Goal: Task Accomplishment & Management: Manage account settings

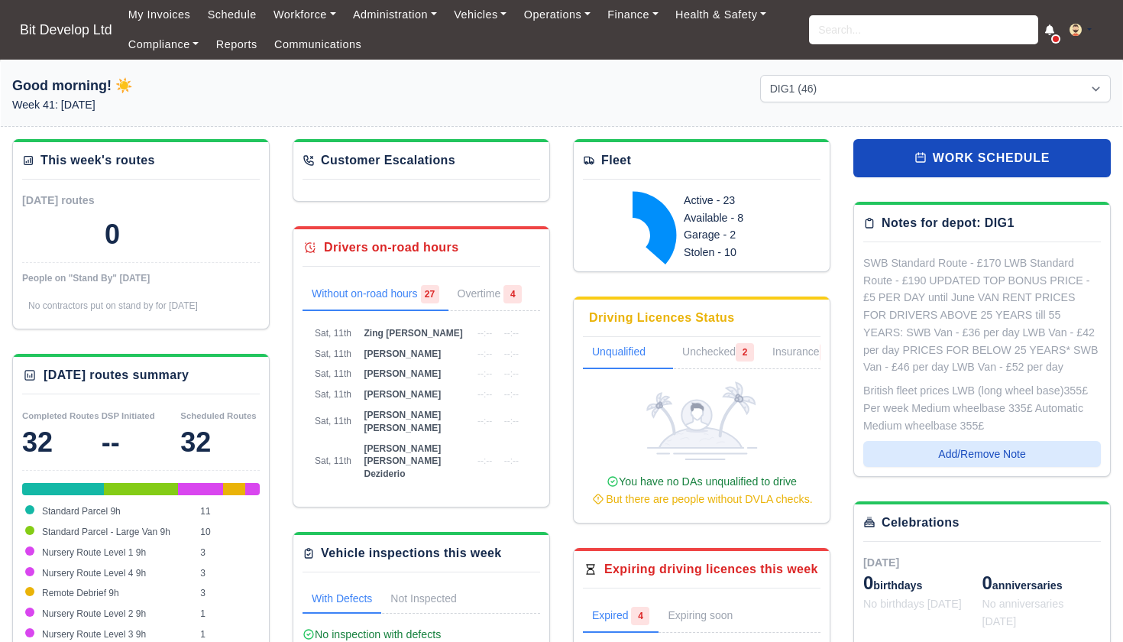
select select "2"
click at [879, 33] on input "search" at bounding box center [923, 29] width 229 height 29
type input "ZING"
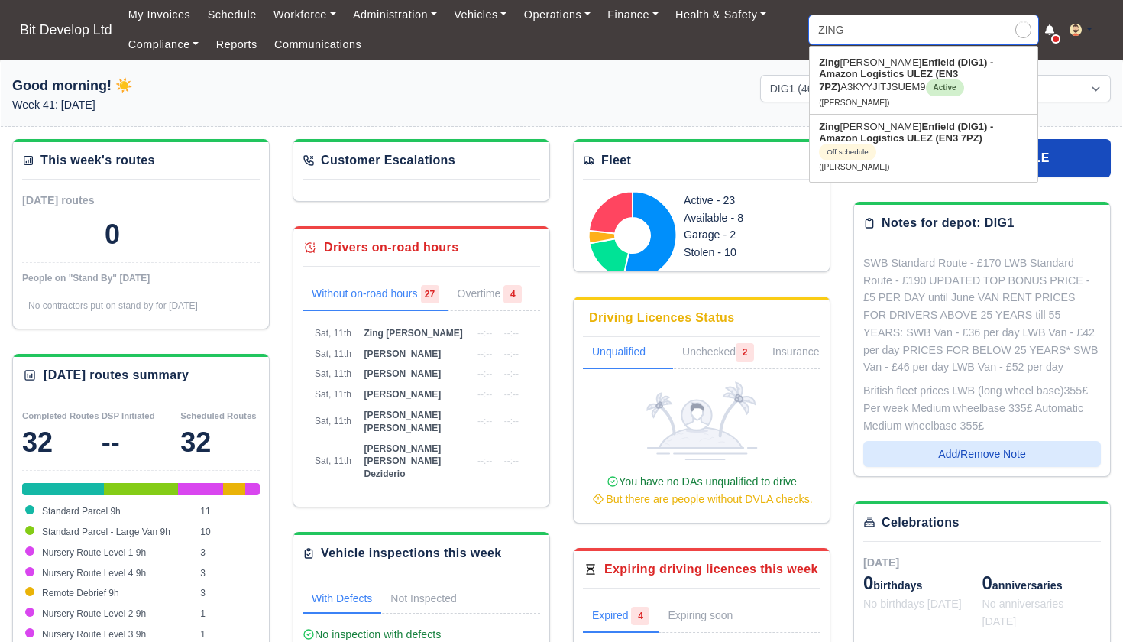
type input "ZING Pedro"
click at [884, 59] on strong "Enfield (DIG1) - Amazon Logistics ULEZ (EN3 7PZ)" at bounding box center [906, 75] width 174 height 36
type input "Zing Pedro"
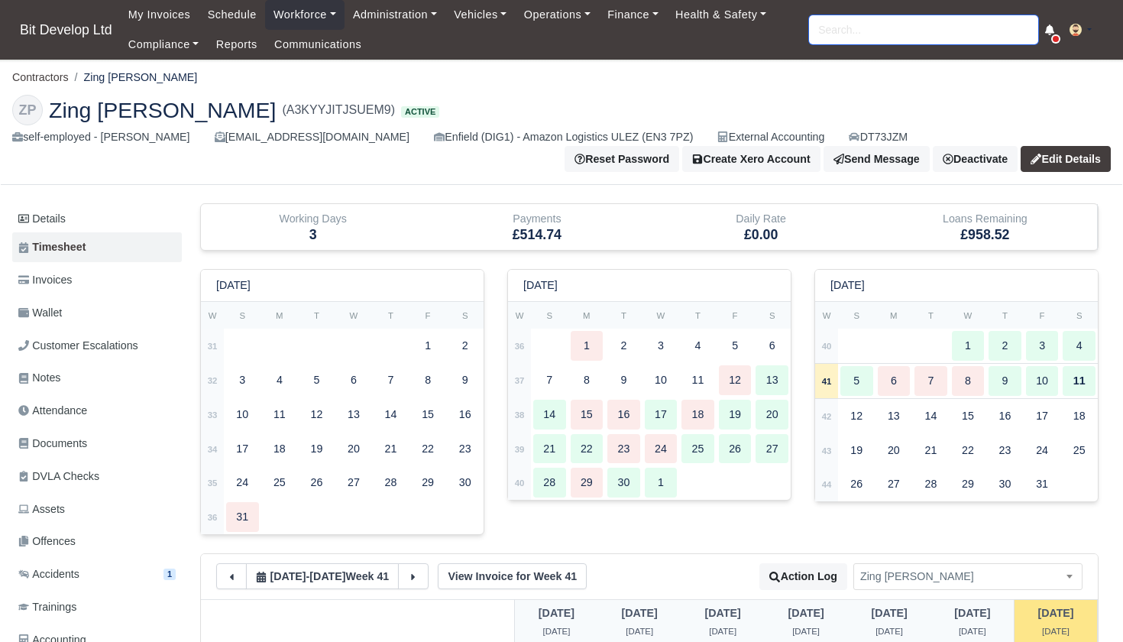
click at [841, 29] on input "search" at bounding box center [923, 29] width 229 height 29
click at [50, 276] on span "Invoices" at bounding box center [44, 280] width 53 height 18
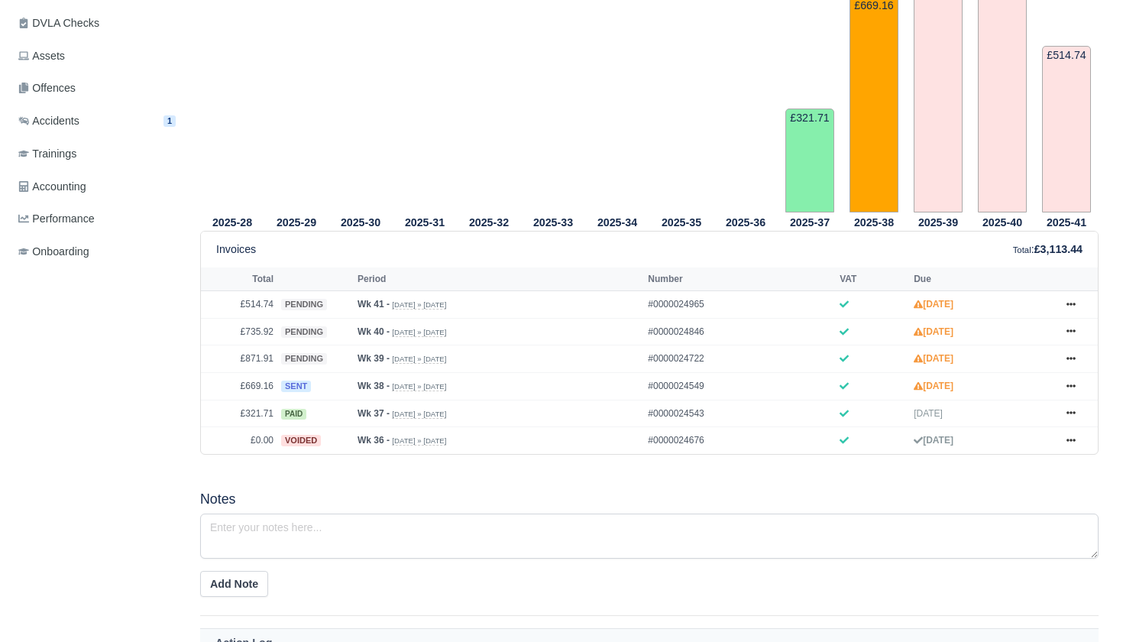
scroll to position [462, 0]
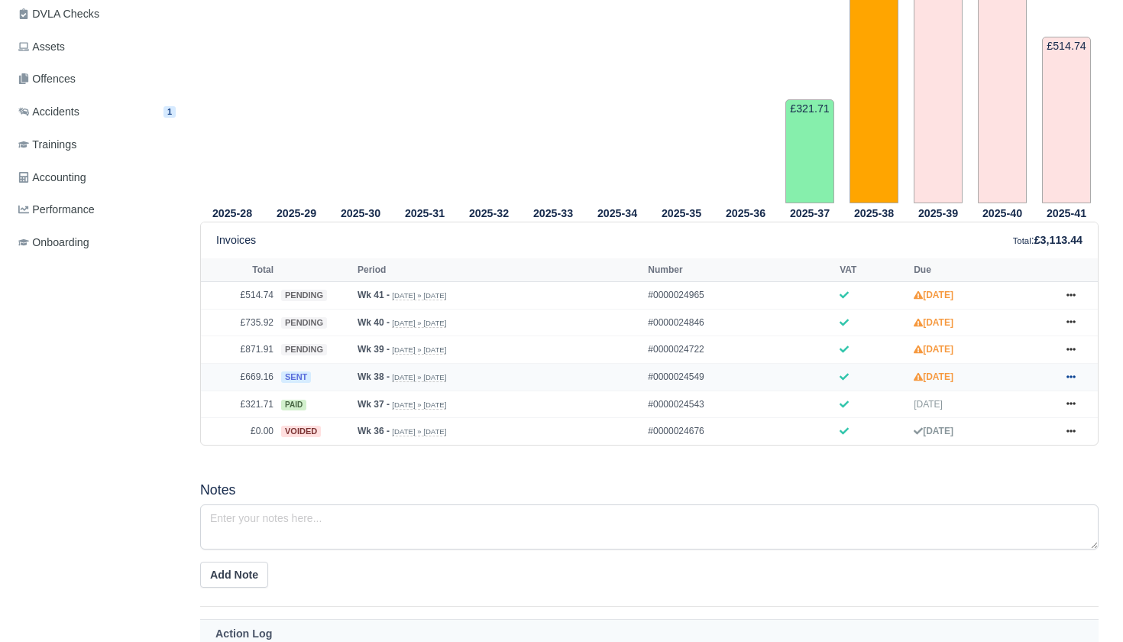
click at [1071, 381] on icon at bounding box center [1071, 376] width 9 height 9
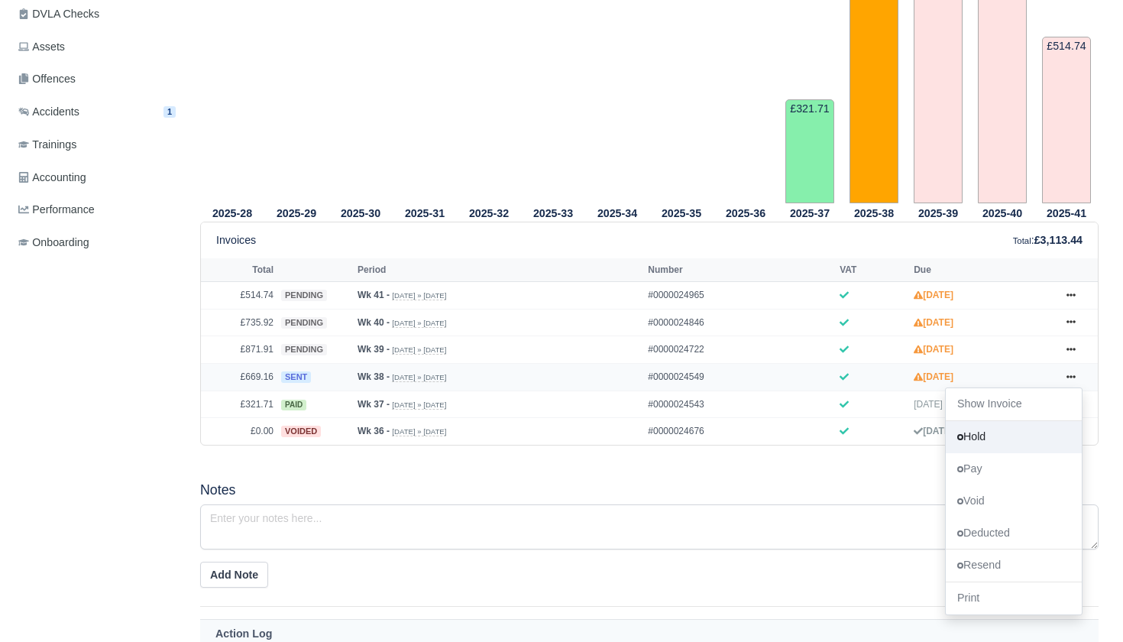
click at [1009, 453] on link "Hold" at bounding box center [1014, 437] width 136 height 32
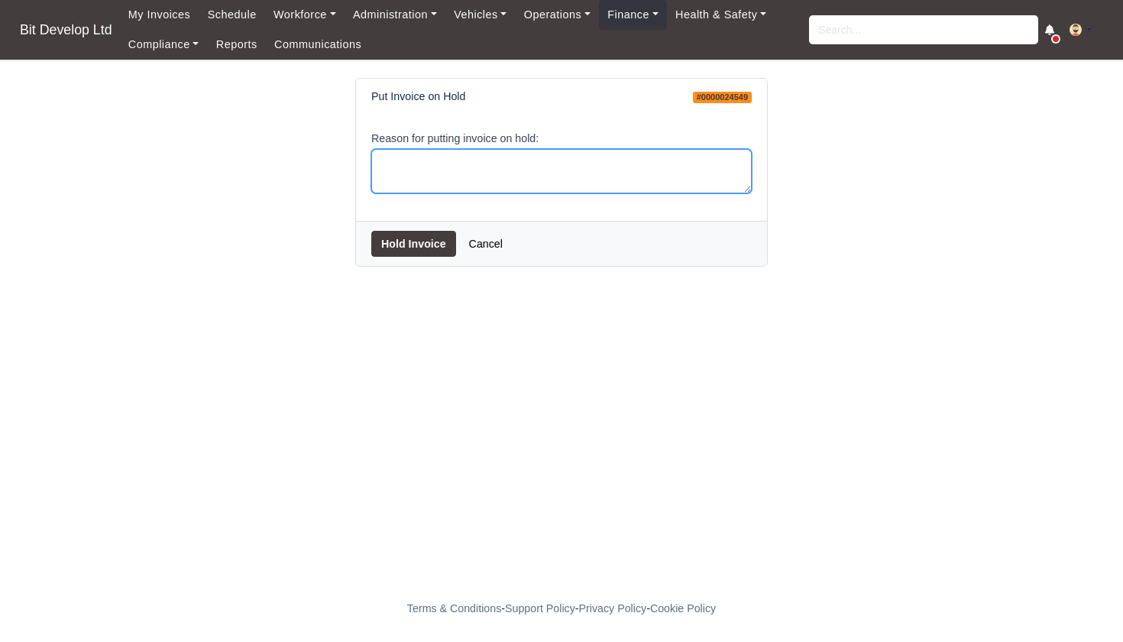
click at [585, 173] on textarea "Reason for putting invoice on hold:" at bounding box center [561, 171] width 381 height 45
type textarea "DROPPED A ROUTE [DATE]"
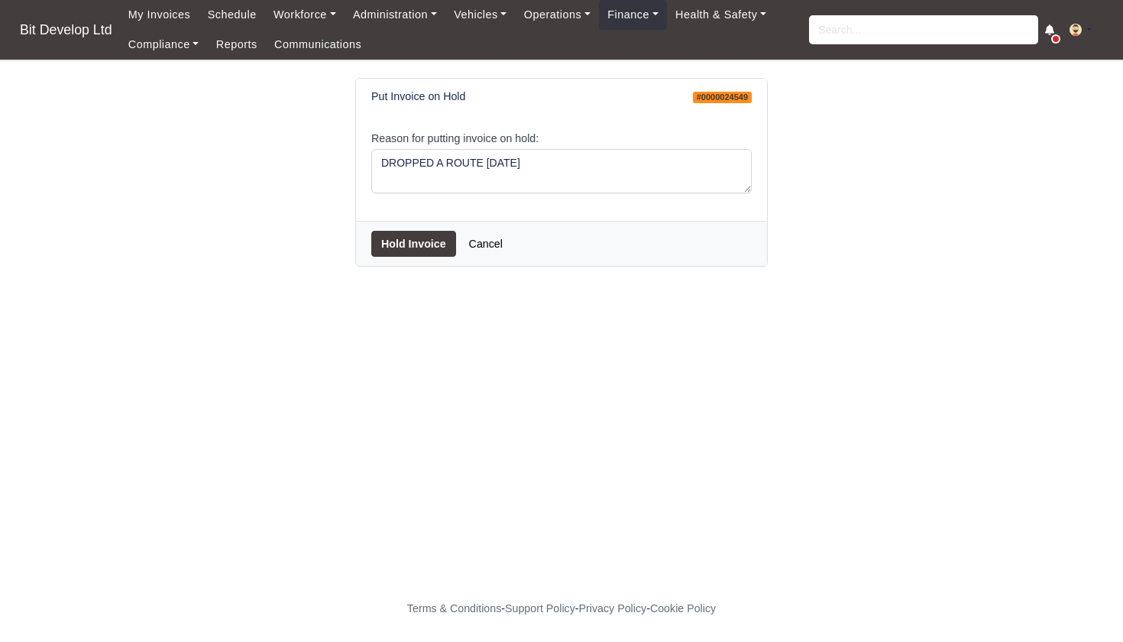
click at [383, 245] on button "Hold Invoice" at bounding box center [413, 244] width 85 height 26
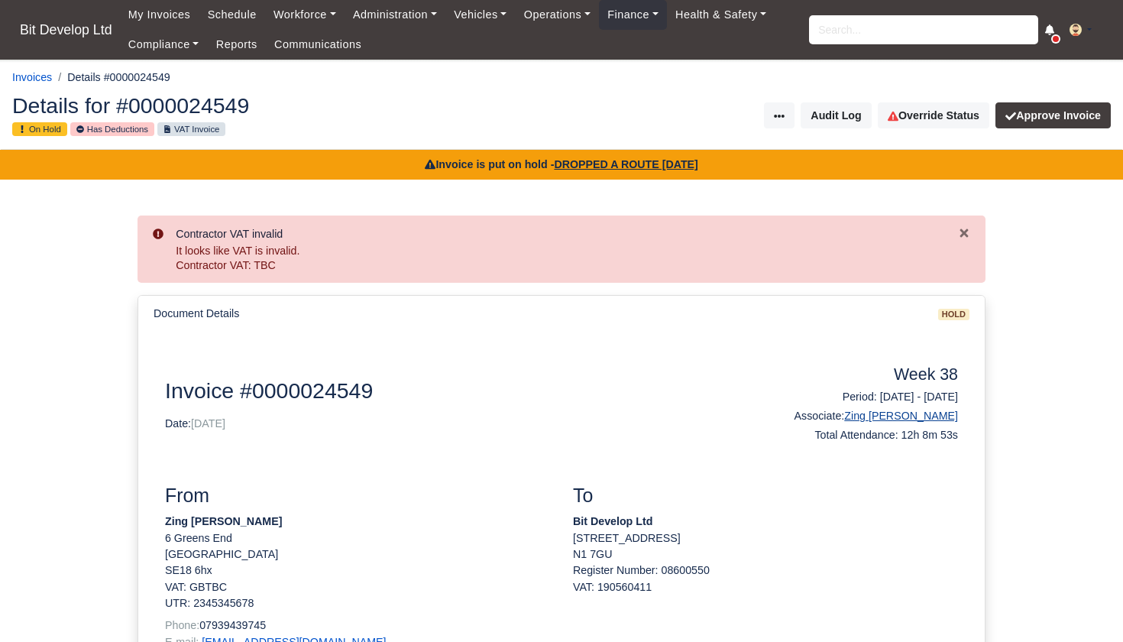
click at [913, 410] on link "Zing [PERSON_NAME]" at bounding box center [901, 416] width 114 height 12
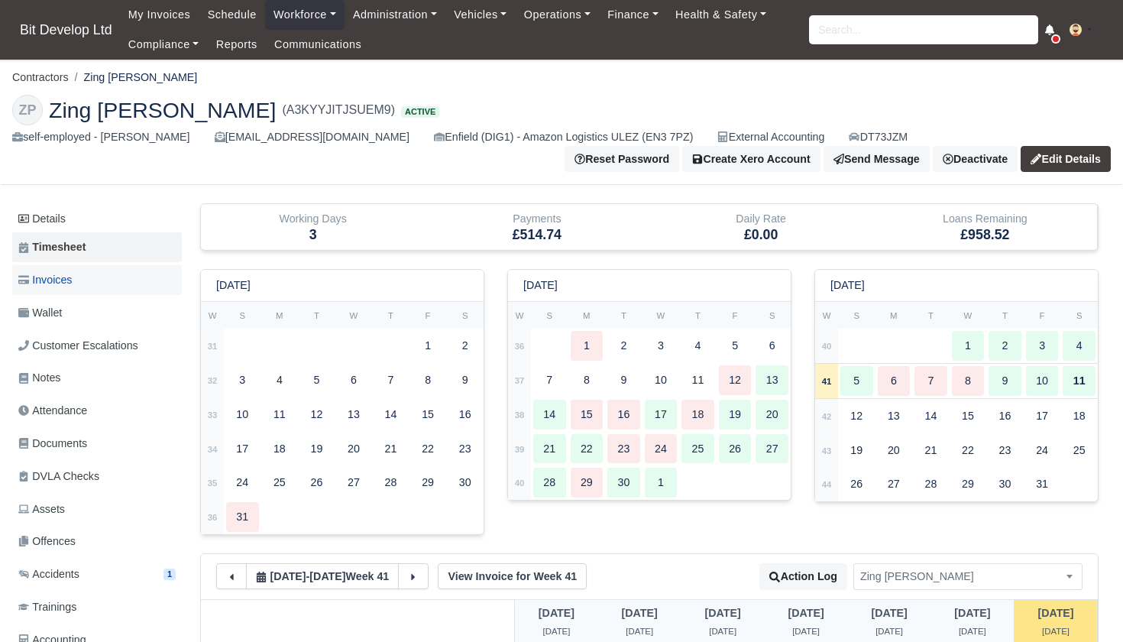
click at [47, 274] on span "Invoices" at bounding box center [44, 280] width 53 height 18
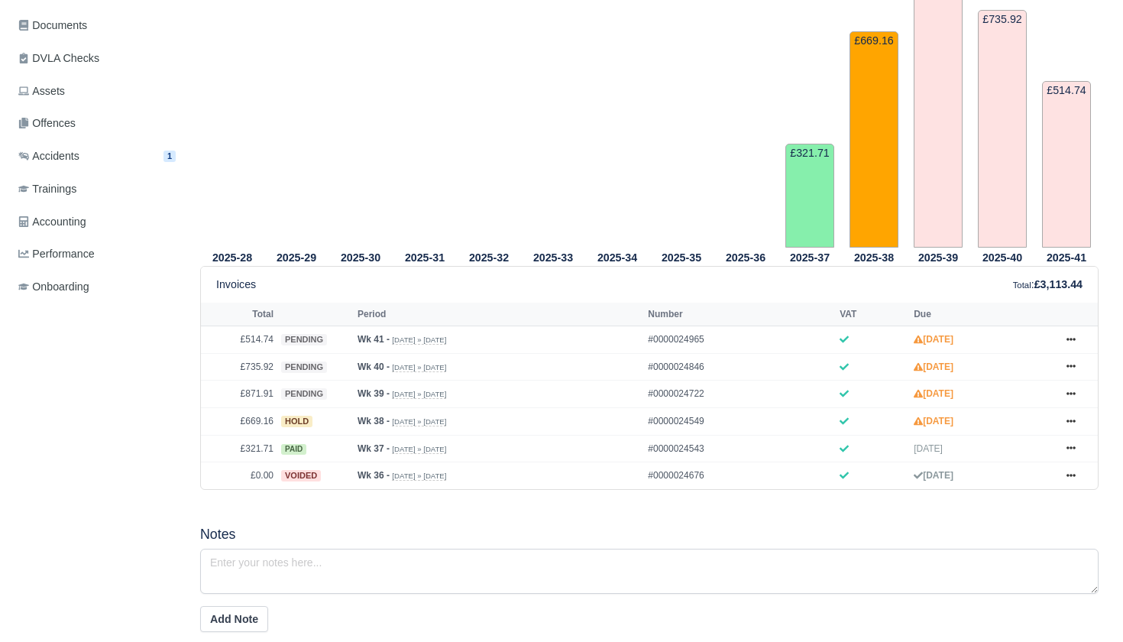
scroll to position [432, 0]
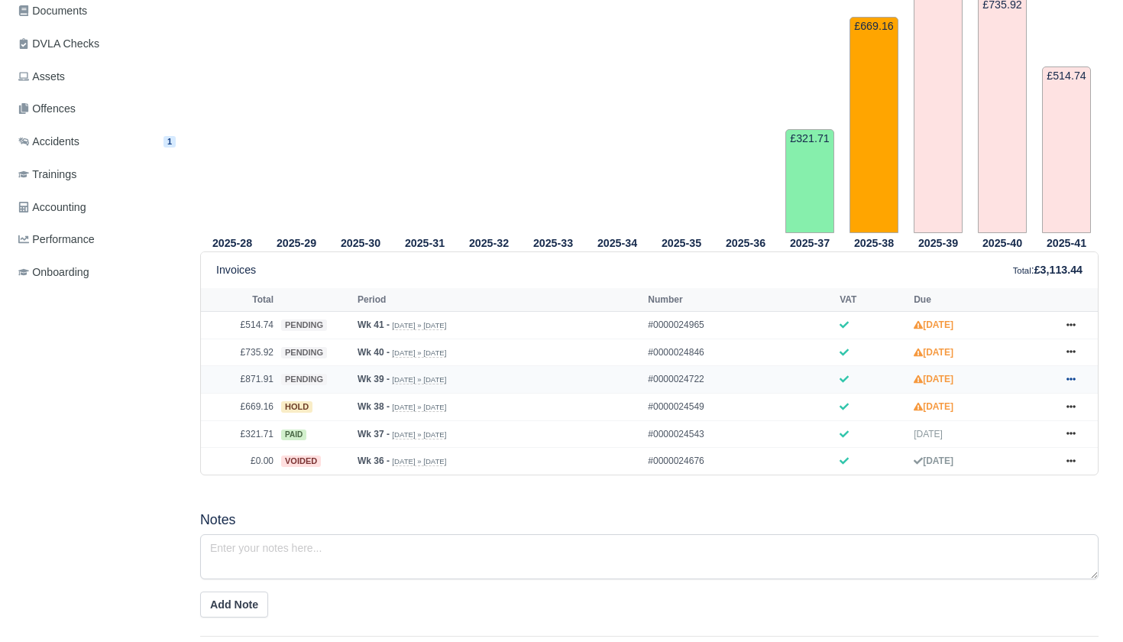
click at [1071, 384] on icon at bounding box center [1071, 378] width 9 height 9
click at [979, 488] on link "Hold" at bounding box center [1014, 471] width 136 height 32
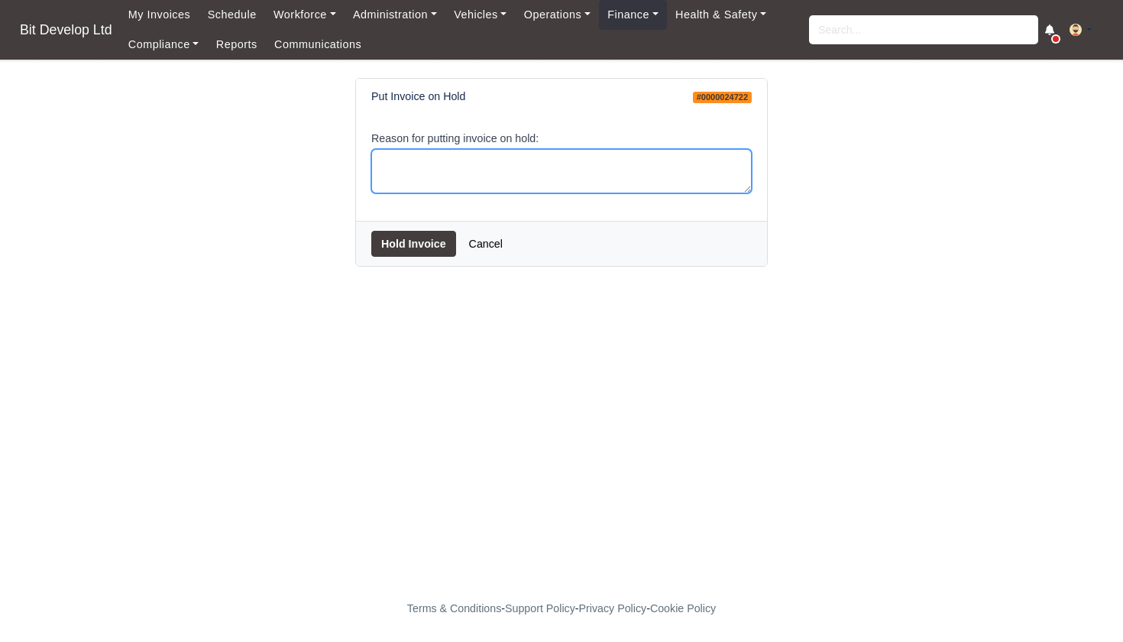
click at [588, 169] on textarea "Reason for putting invoice on hold:" at bounding box center [561, 171] width 381 height 45
type textarea "ACCIDENTS"
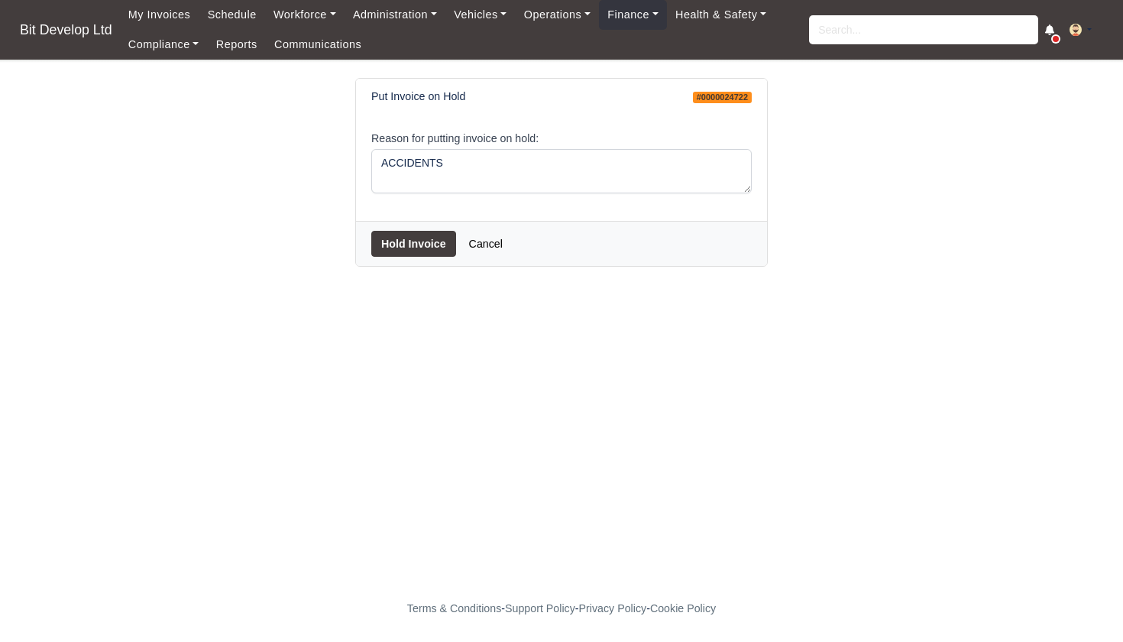
click at [405, 248] on button "Hold Invoice" at bounding box center [413, 244] width 85 height 26
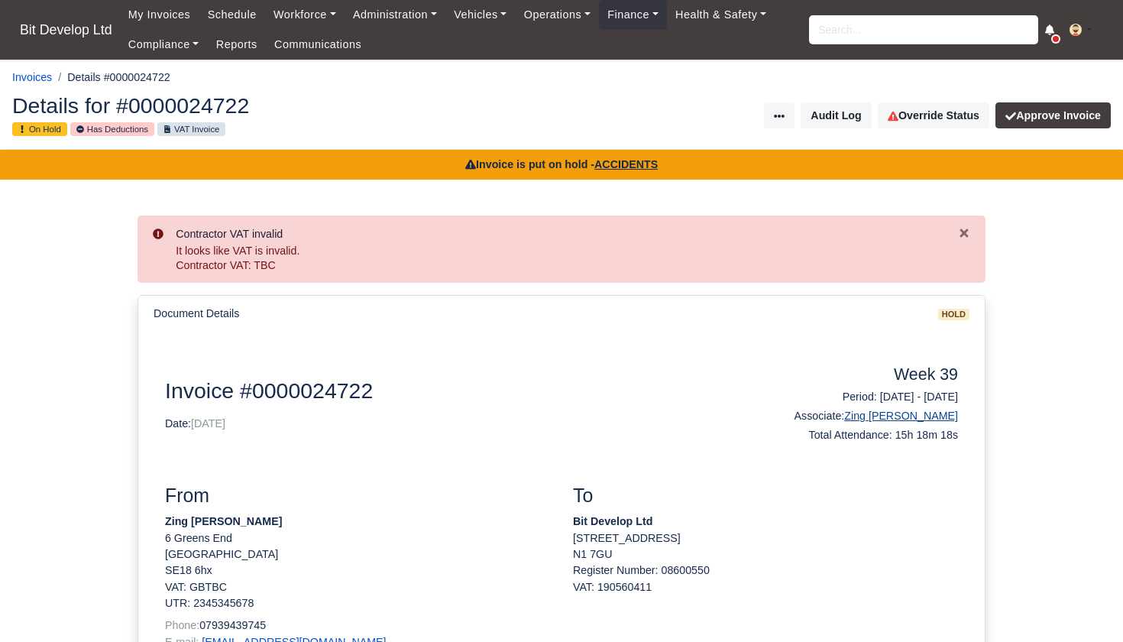
click at [918, 413] on link "Zing [PERSON_NAME]" at bounding box center [901, 416] width 114 height 12
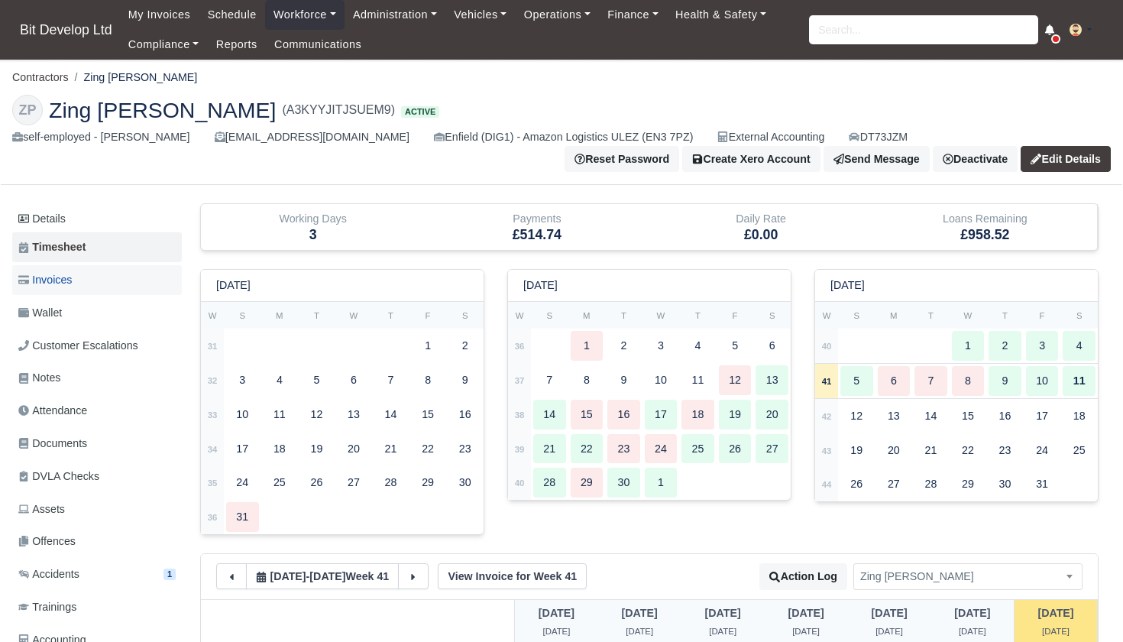
click at [59, 280] on span "Invoices" at bounding box center [44, 280] width 53 height 18
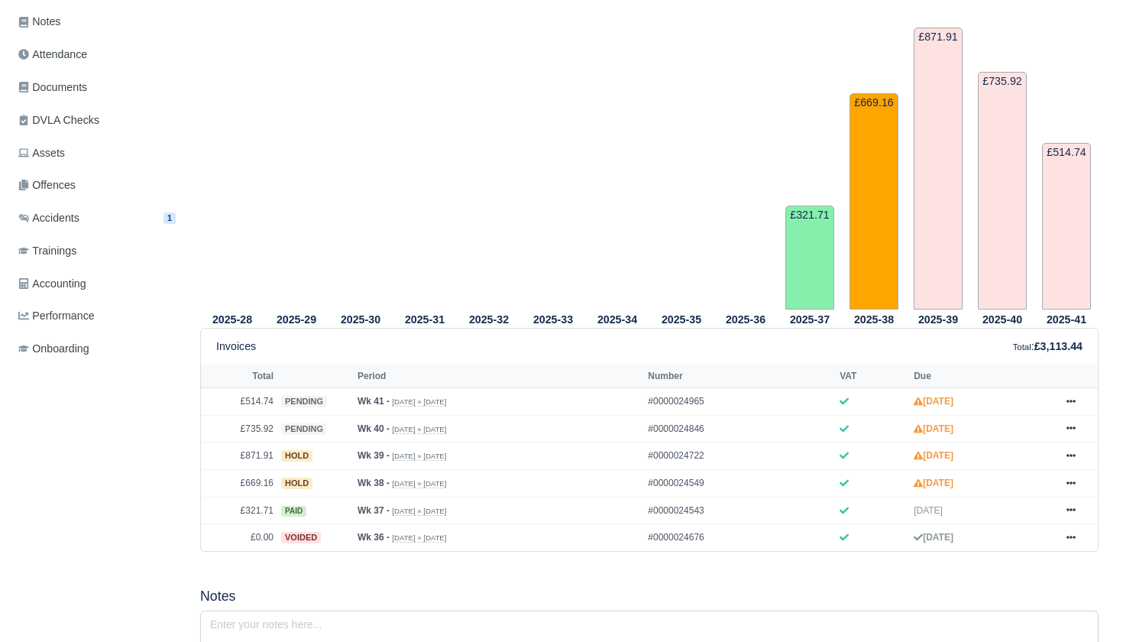
scroll to position [390, 0]
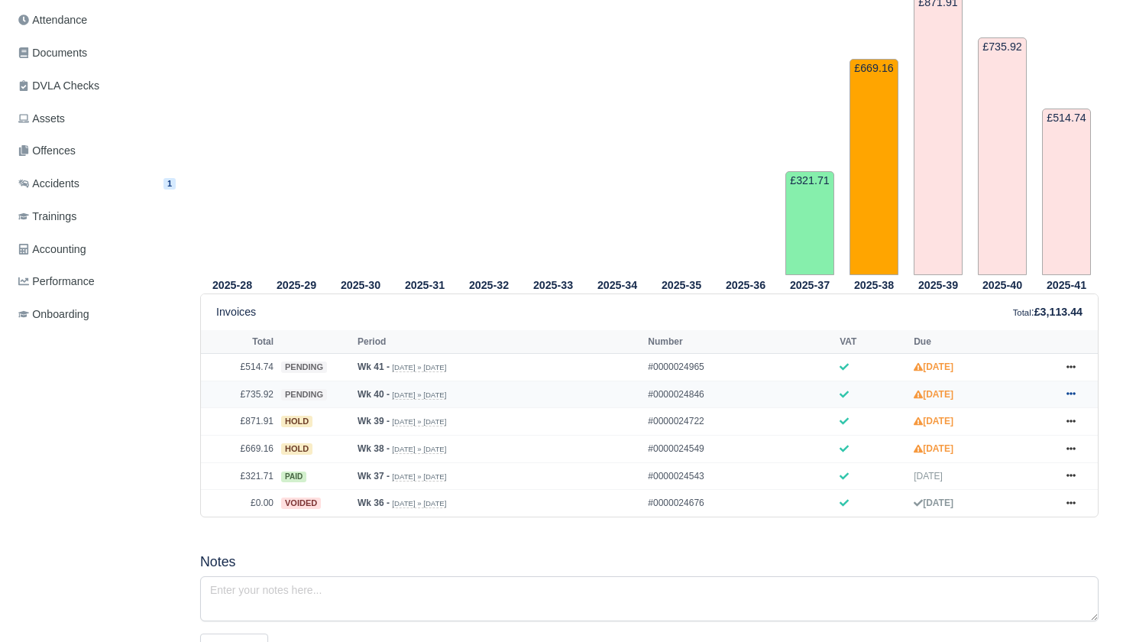
click at [1072, 398] on icon at bounding box center [1071, 393] width 9 height 9
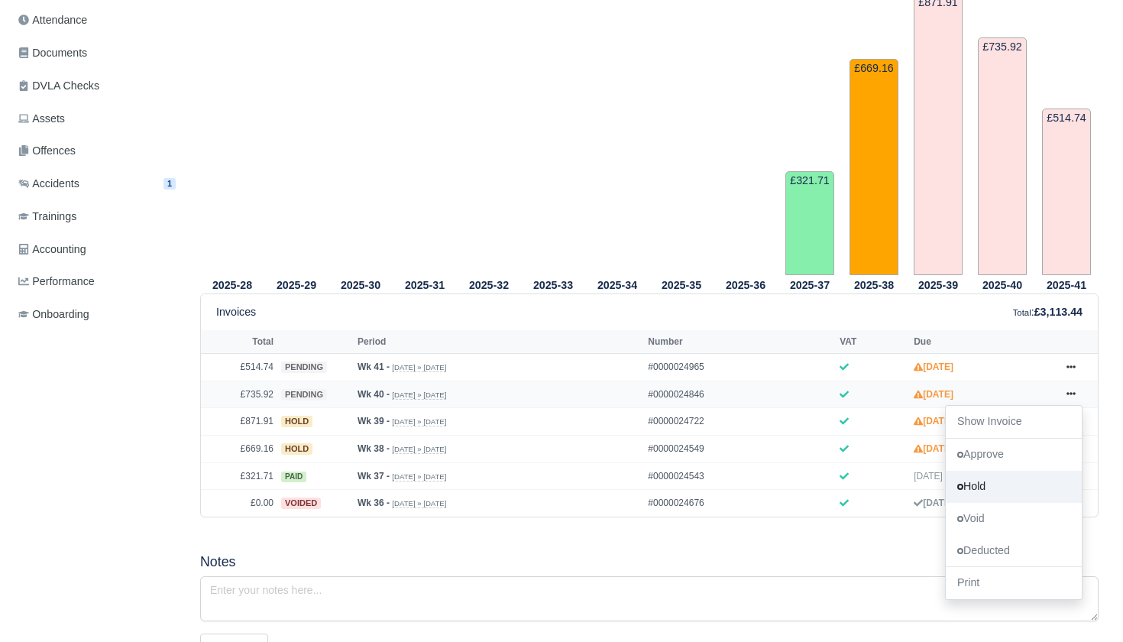
click at [977, 503] on link "Hold" at bounding box center [1014, 487] width 136 height 32
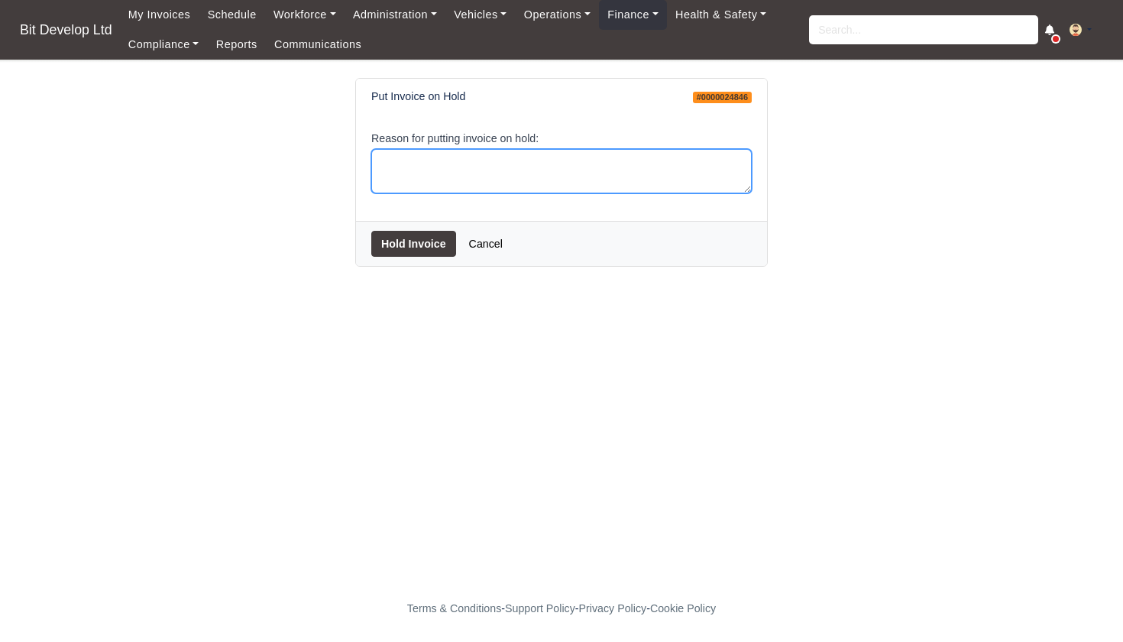
click at [543, 173] on textarea "Reason for putting invoice on hold:" at bounding box center [561, 171] width 381 height 45
type textarea "ACCIDENTS"
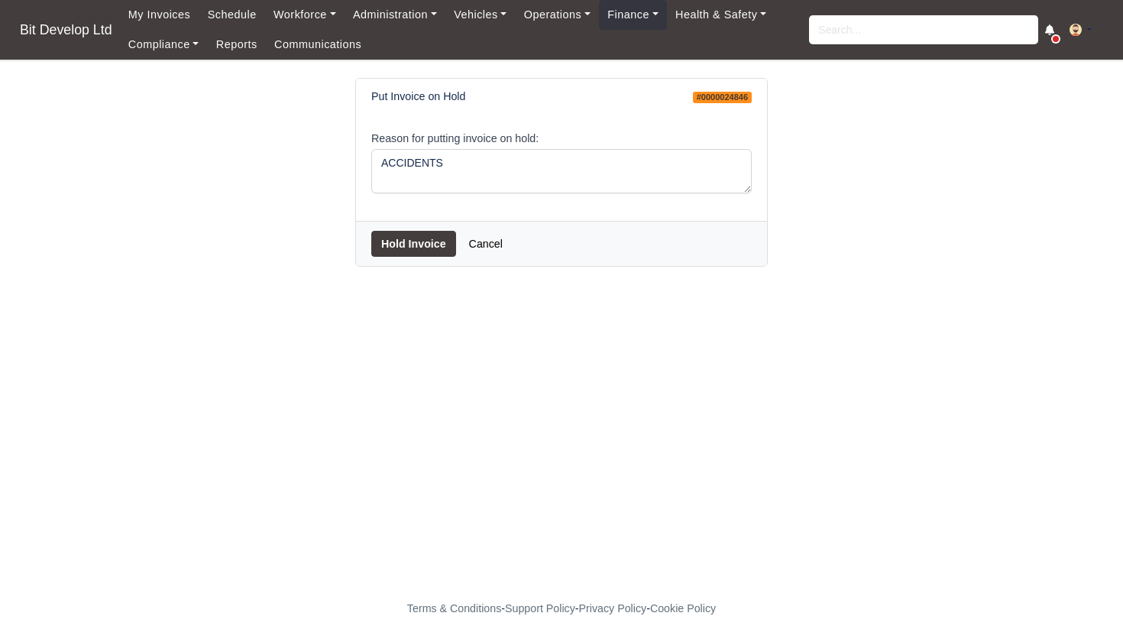
click at [428, 243] on button "Hold Invoice" at bounding box center [413, 244] width 85 height 26
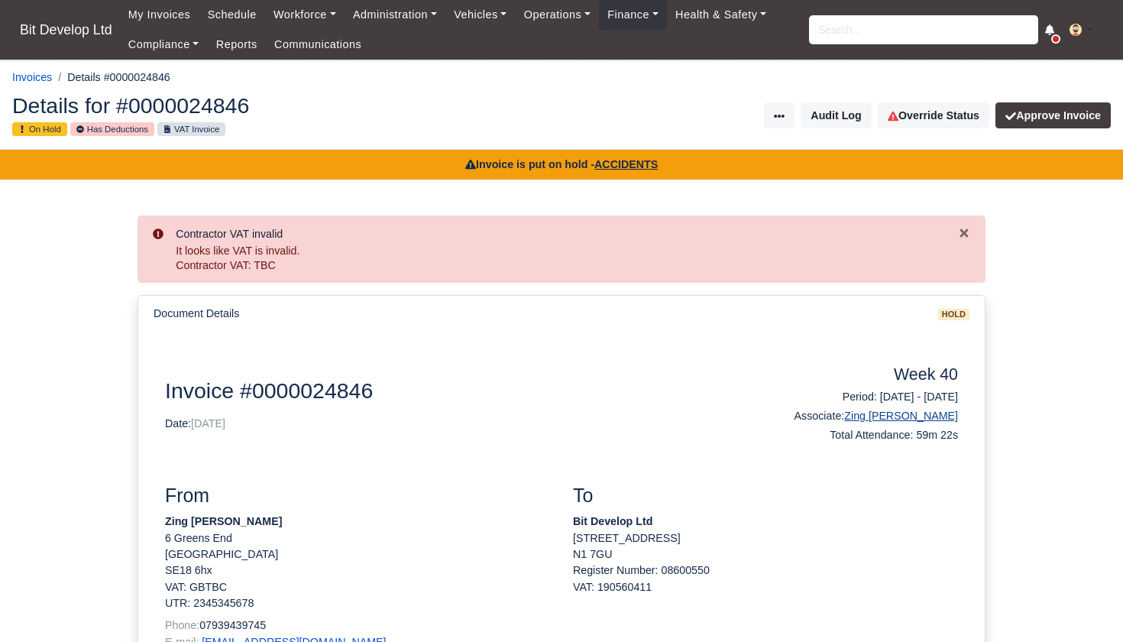
click at [929, 411] on link "Zing [PERSON_NAME]" at bounding box center [901, 416] width 114 height 12
click at [854, 26] on input "search" at bounding box center [923, 29] width 229 height 29
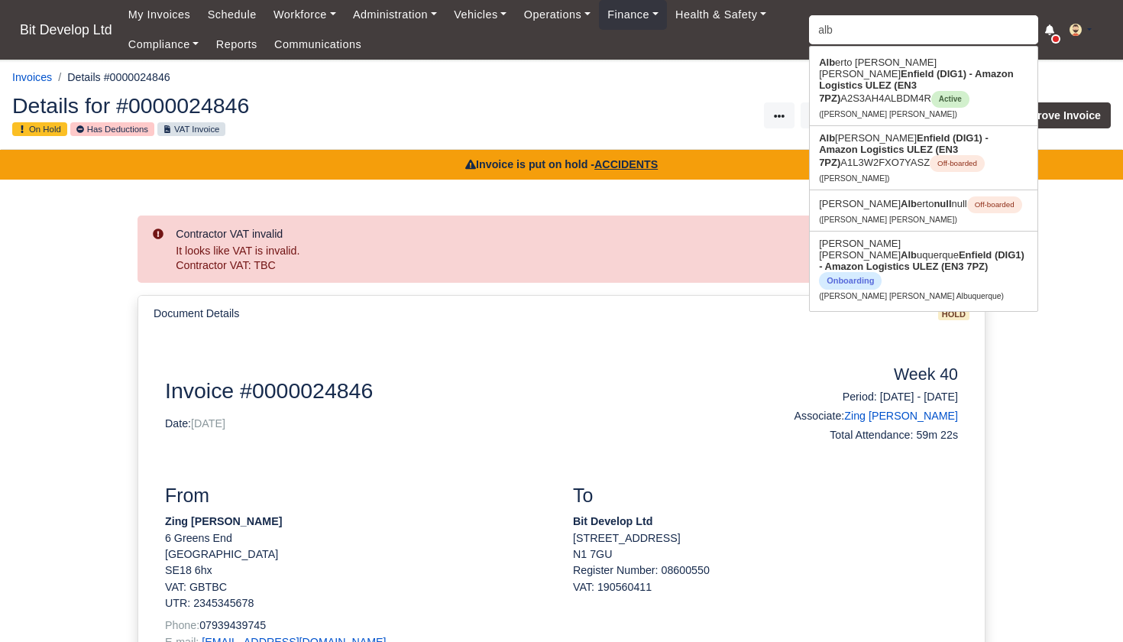
type input "albi"
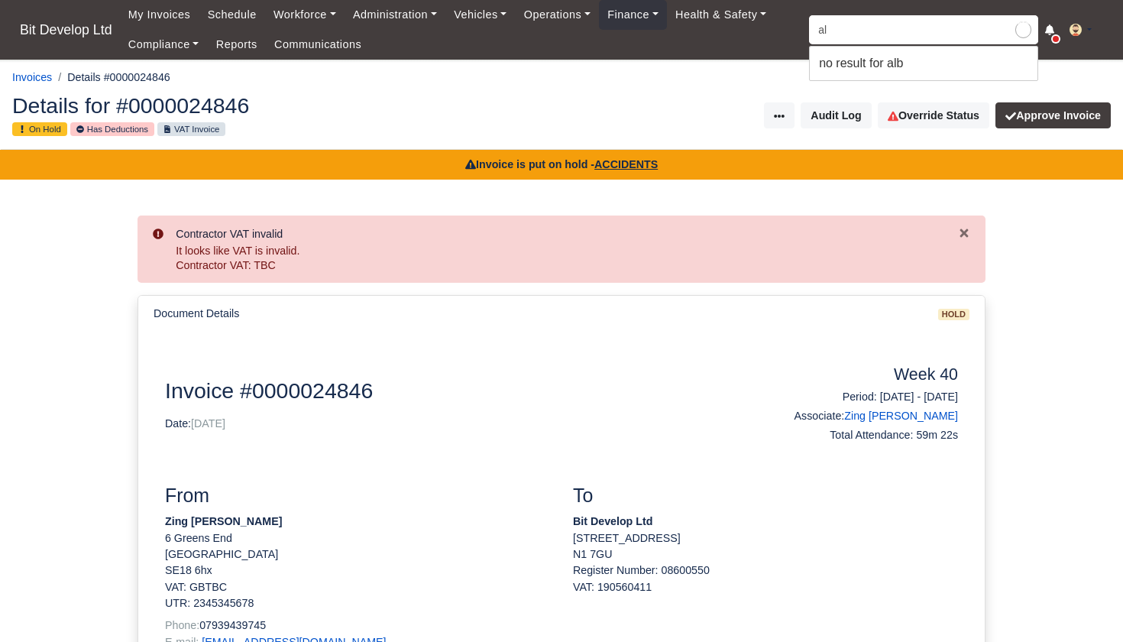
type input "a"
type input "alb"
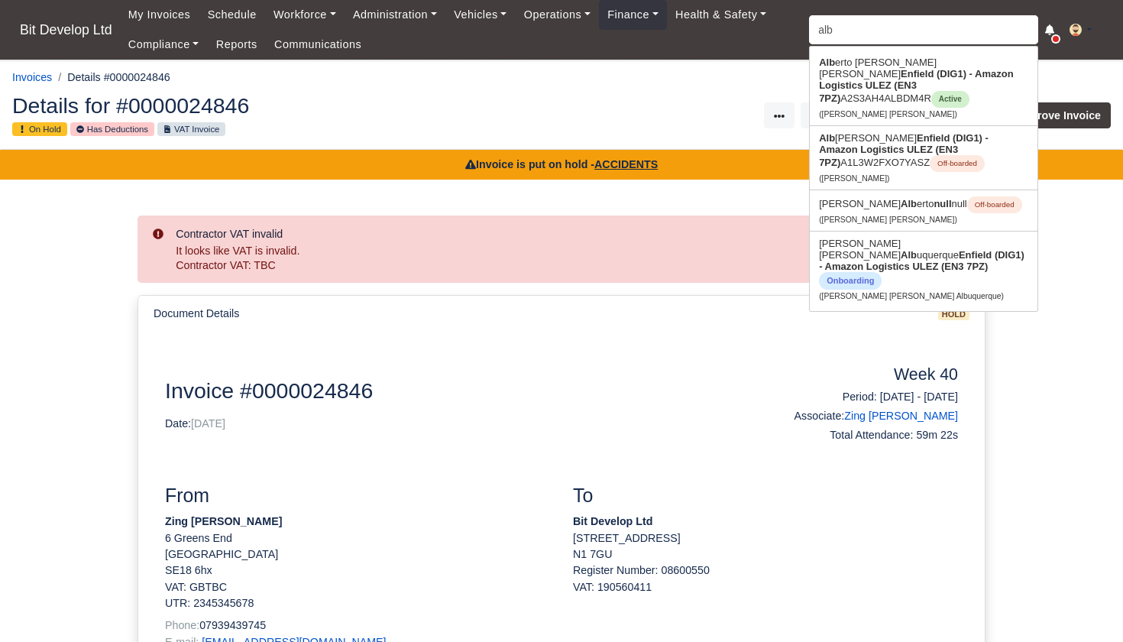
type input "alberto Mendes Moreira"
click at [861, 144] on strong "Enfield (DIG1) - Amazon Logistics ULEZ (EN3 7PZ)" at bounding box center [904, 150] width 170 height 36
type input "Albjon Janca"
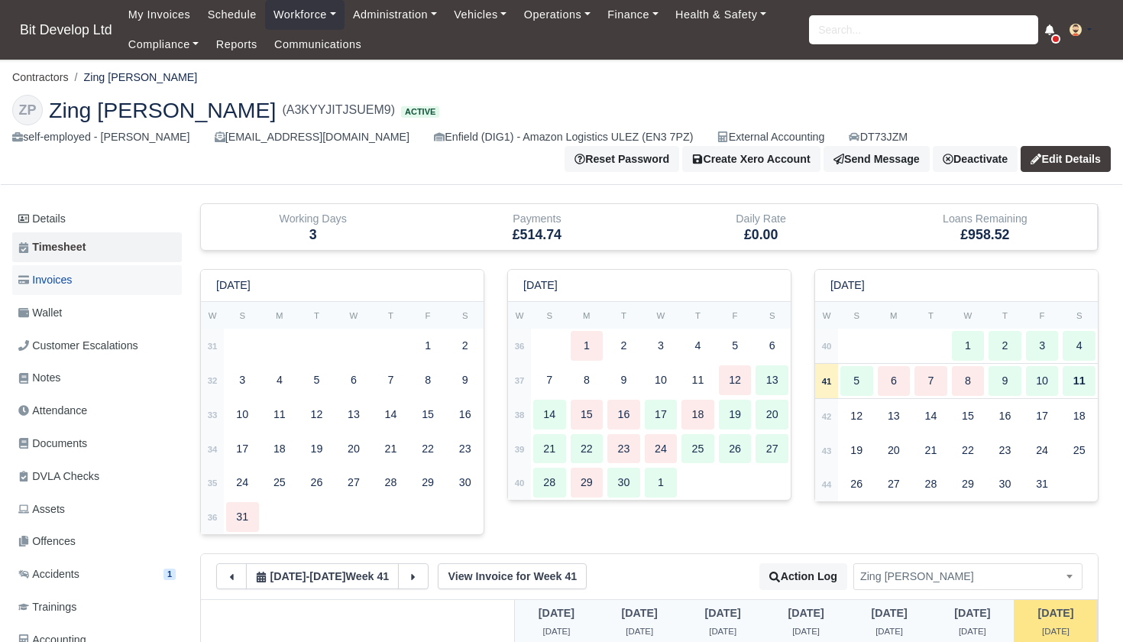
click at [86, 279] on link "Invoices" at bounding box center [97, 280] width 170 height 30
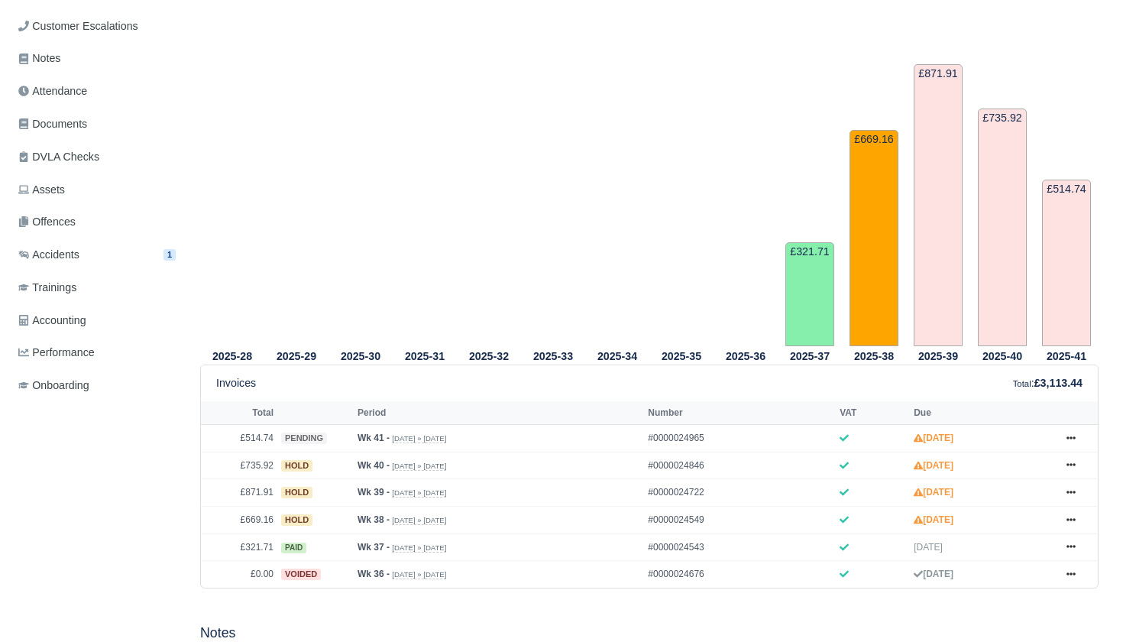
scroll to position [340, 0]
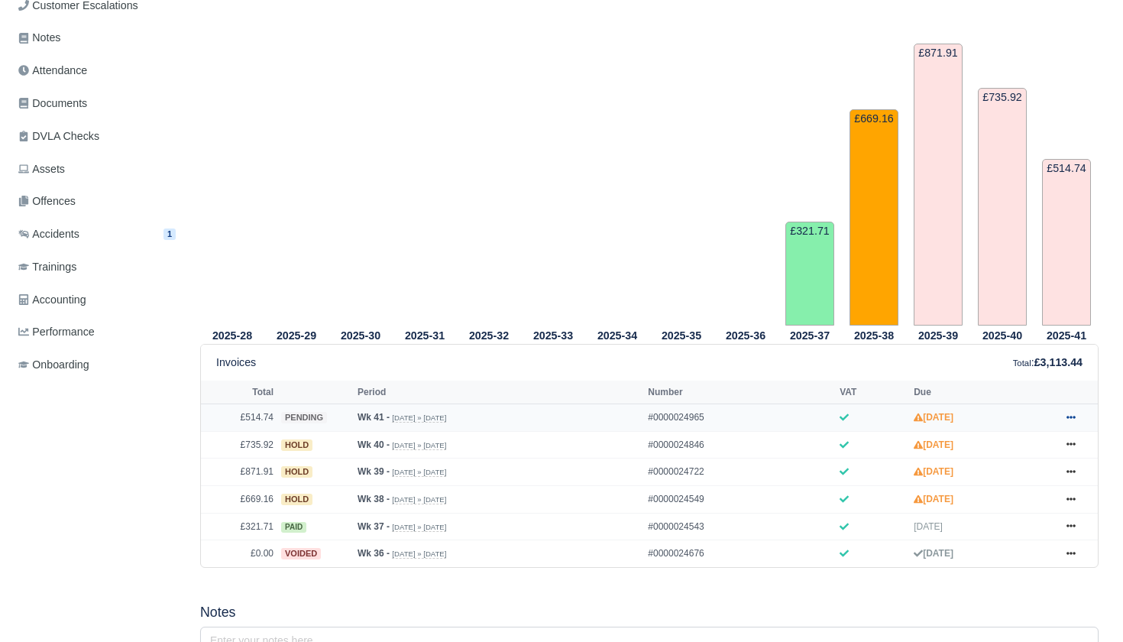
click at [1074, 419] on icon at bounding box center [1071, 417] width 9 height 3
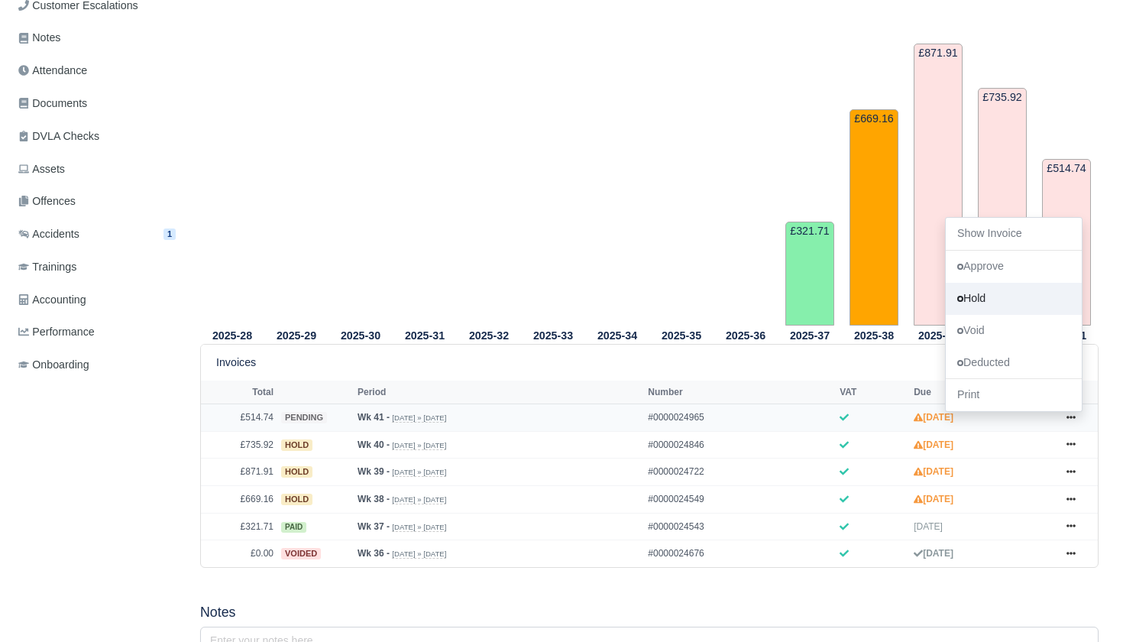
click at [993, 315] on link "Hold" at bounding box center [1014, 299] width 136 height 32
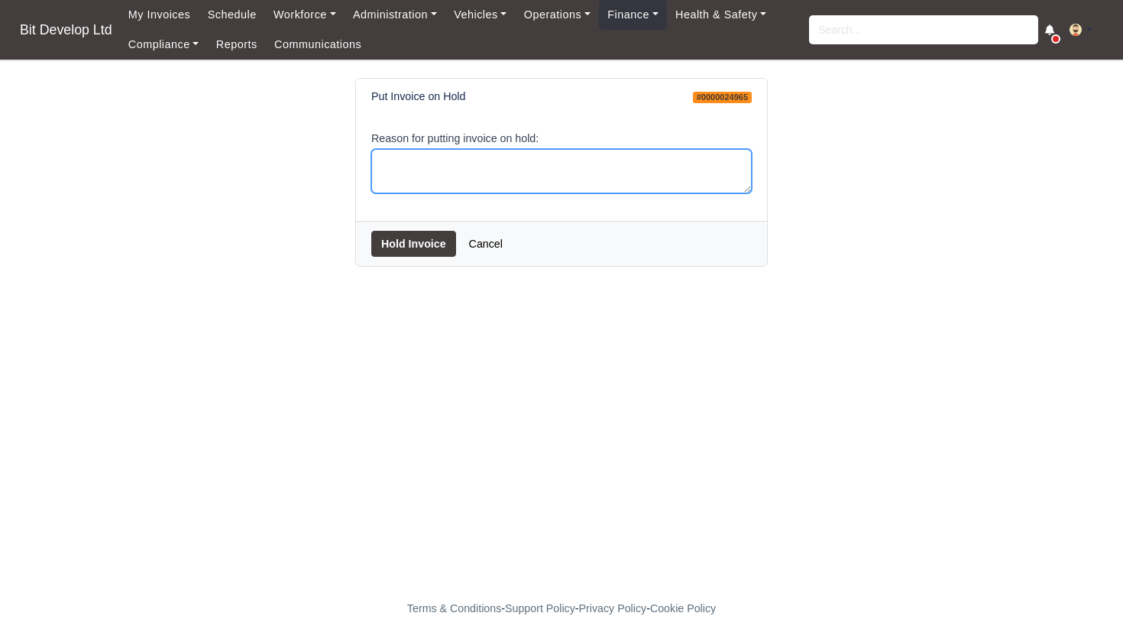
click at [513, 172] on textarea "Reason for putting invoice on hold:" at bounding box center [561, 171] width 381 height 45
type textarea "ACCIDENTS"
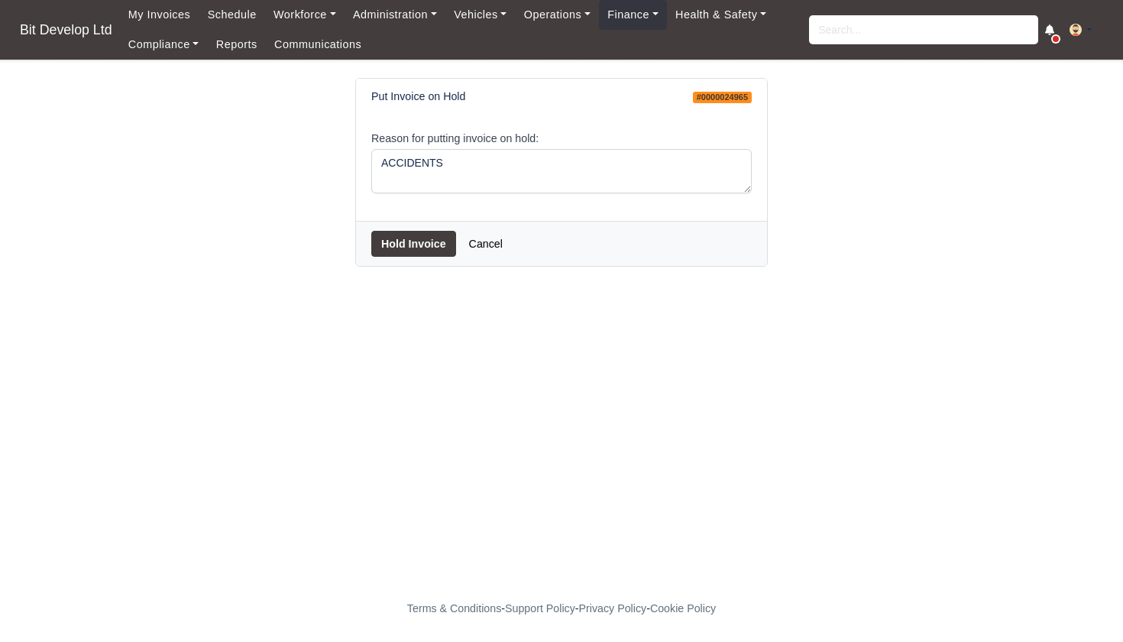
click at [416, 246] on button "Hold Invoice" at bounding box center [413, 244] width 85 height 26
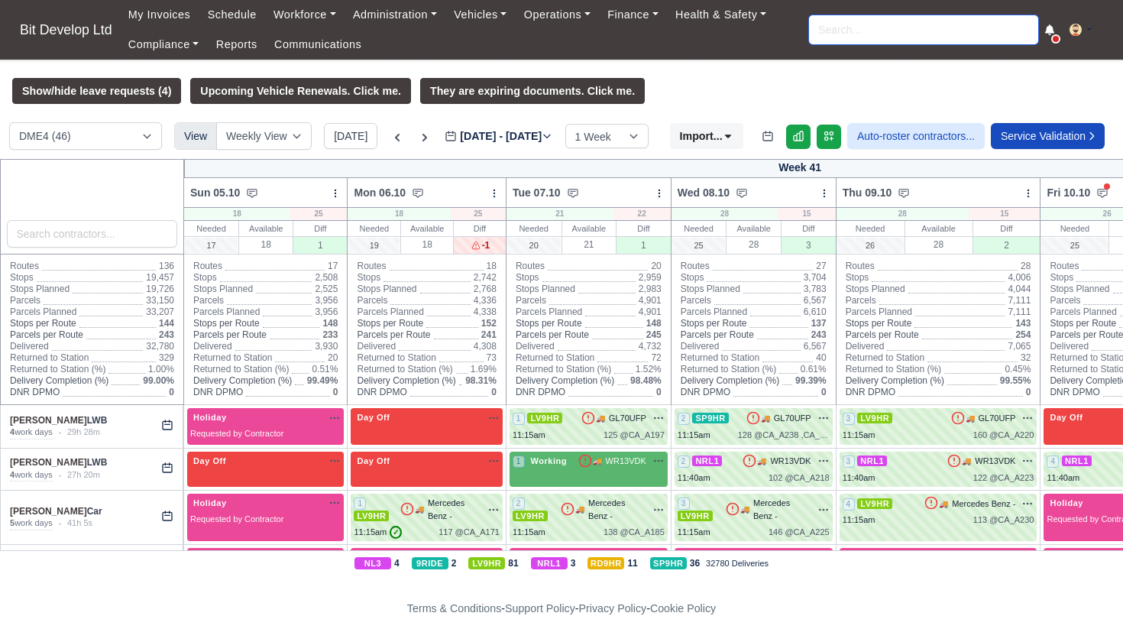
click at [860, 31] on input "search" at bounding box center [923, 29] width 229 height 29
type input "ALBER"
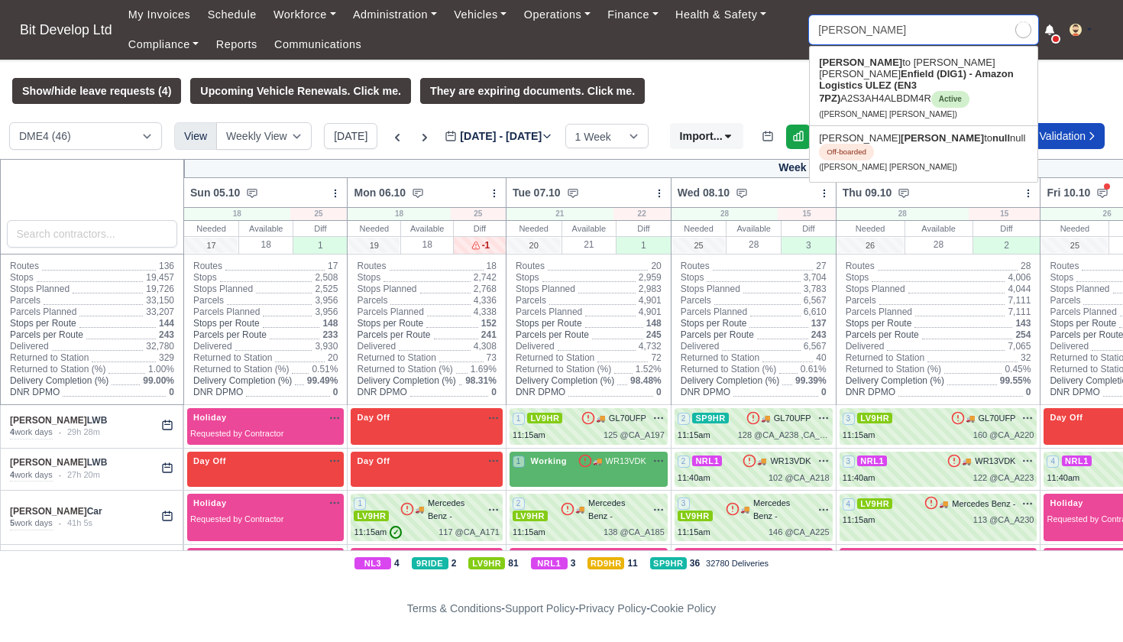
type input "ALBERto Mendes Moreira"
type input "ALBERT"
type input "ALBERTO"
type input "ALBERTO Mendes Moreira"
click at [852, 87] on link "Alberto Mendes Moreira Enfield (DIG1) - Amazon Logistics ULEZ (EN3 7PZ) A2S3AH4…" at bounding box center [924, 87] width 228 height 75
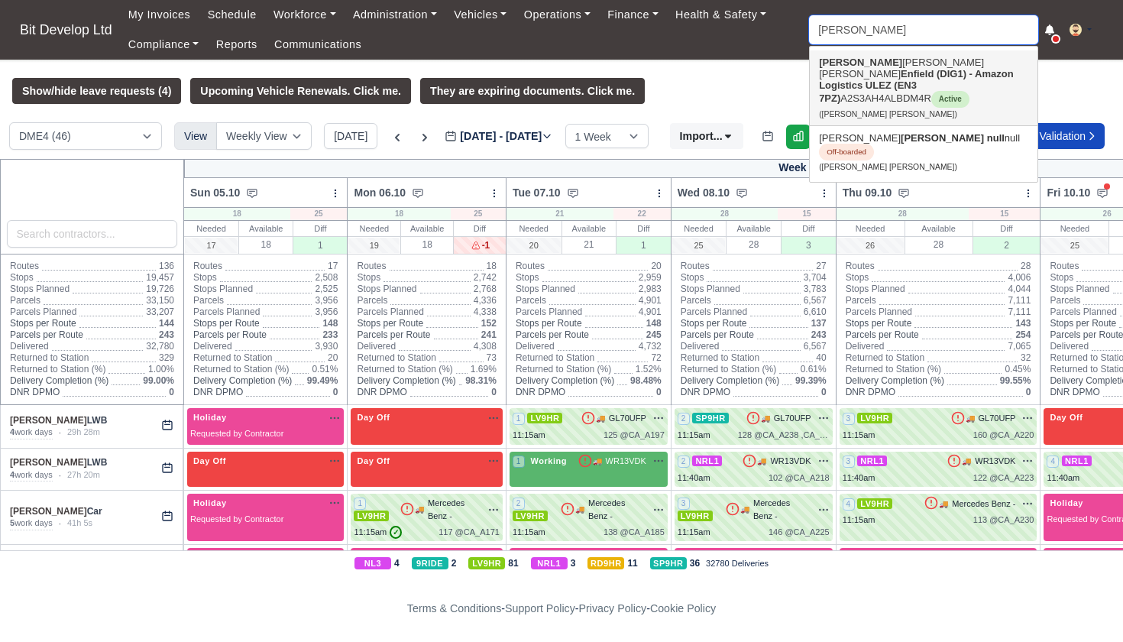
type input "Alberto Mendes Moreira"
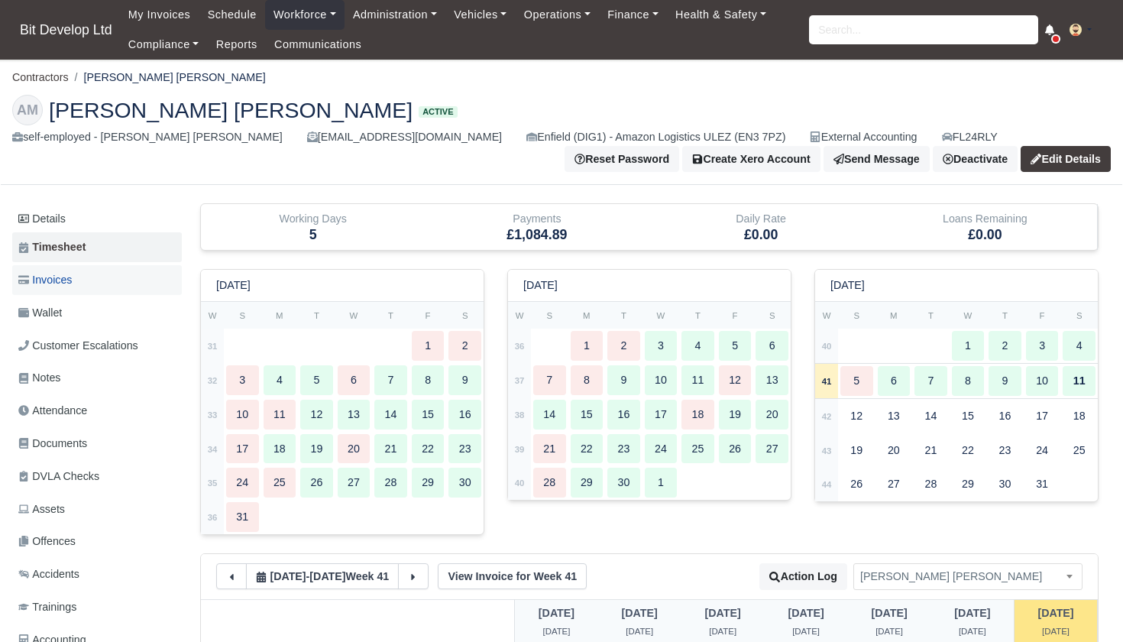
click at [80, 281] on link "Invoices" at bounding box center [97, 280] width 170 height 30
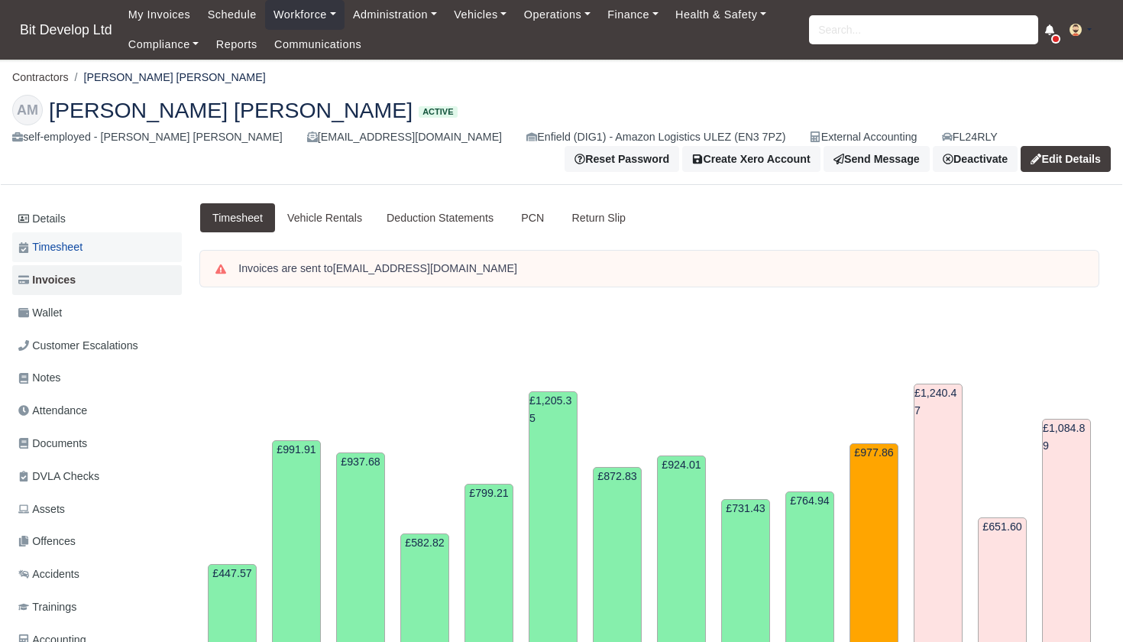
click at [73, 247] on span "Timesheet" at bounding box center [50, 247] width 64 height 18
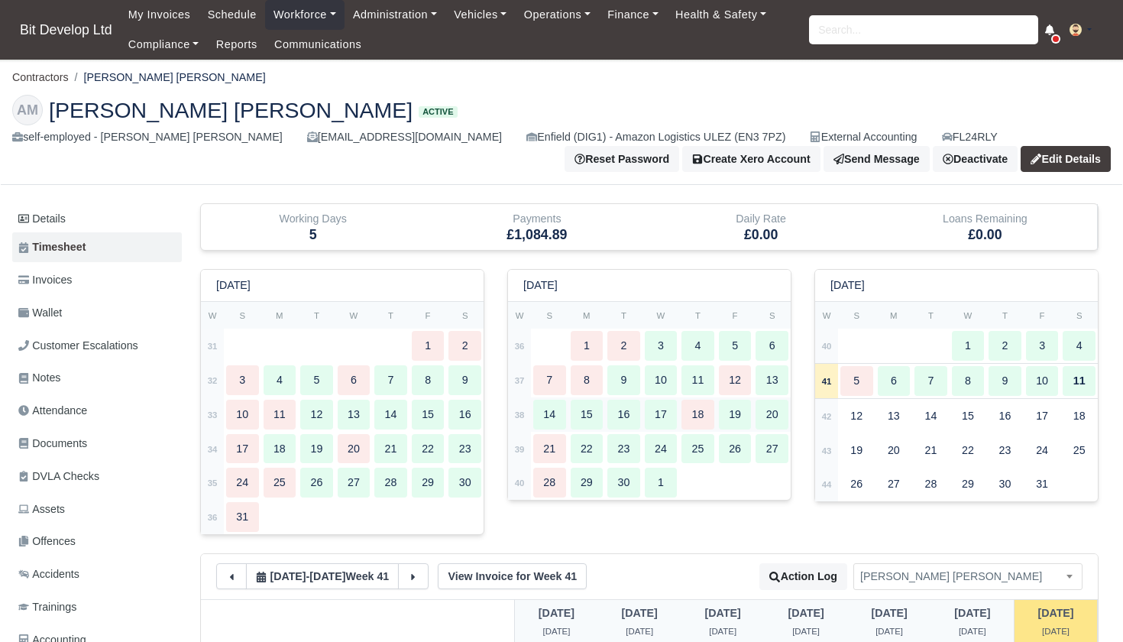
click at [515, 410] on strong "38" at bounding box center [520, 414] width 10 height 9
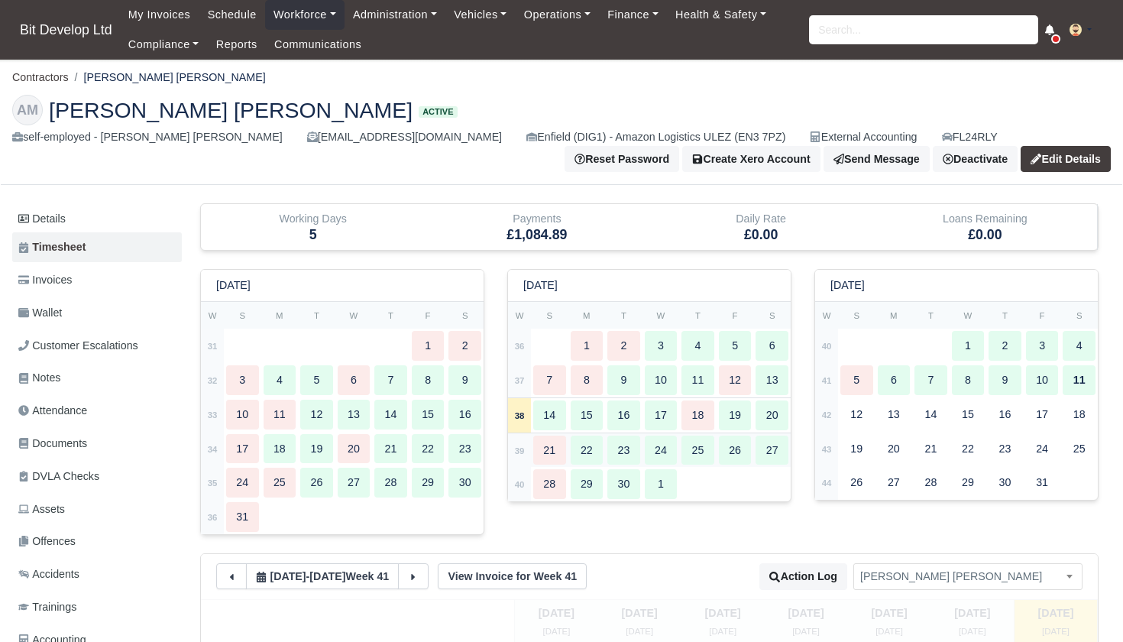
type input "100"
type input "110"
type input "20"
type input "46"
type input "36"
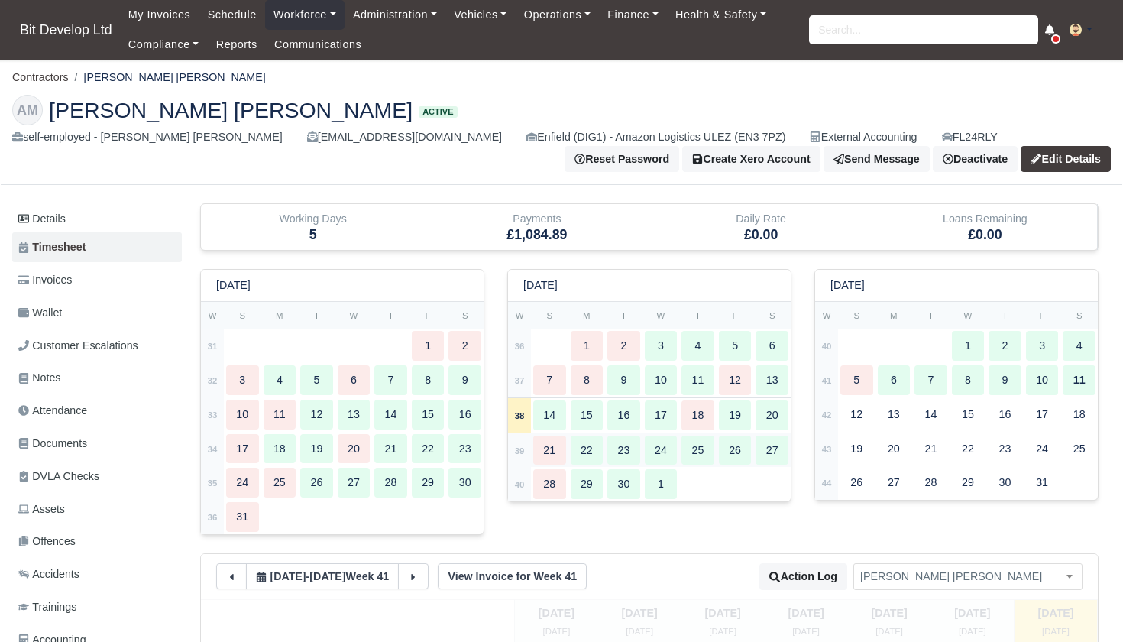
type input "40"
type input "27"
type input "22"
type input "120"
type input "29"
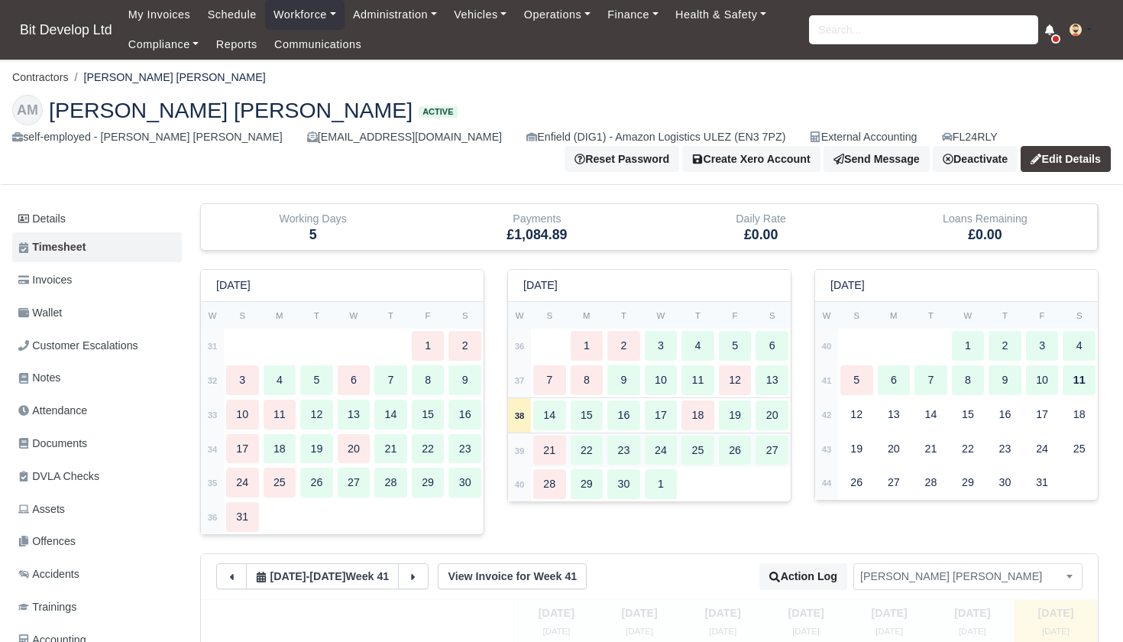
type input "35"
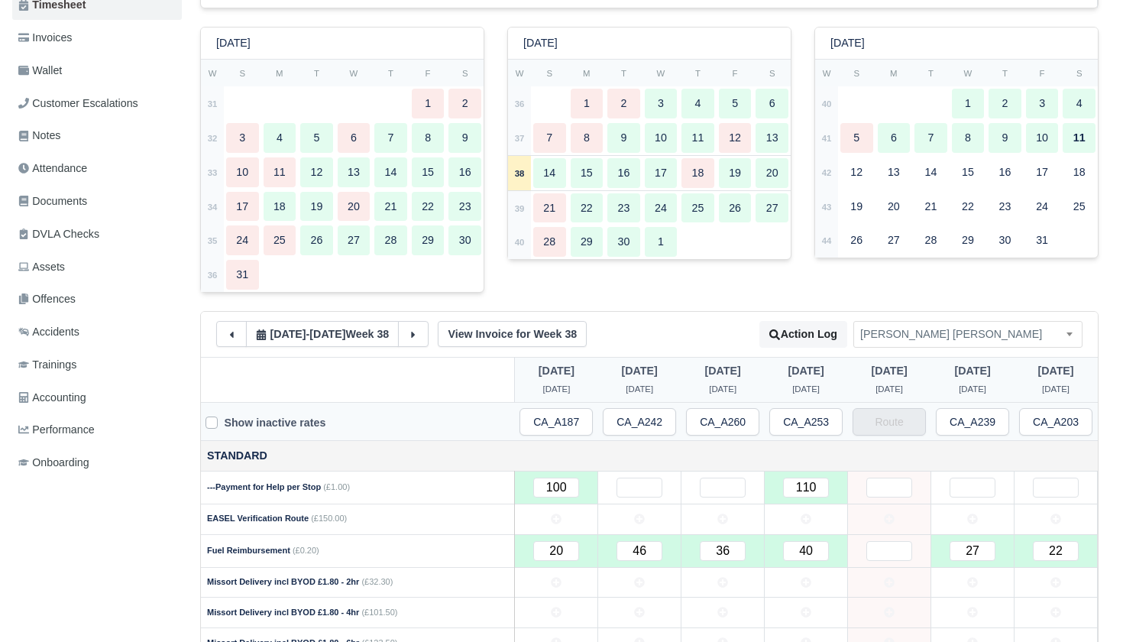
scroll to position [279, 0]
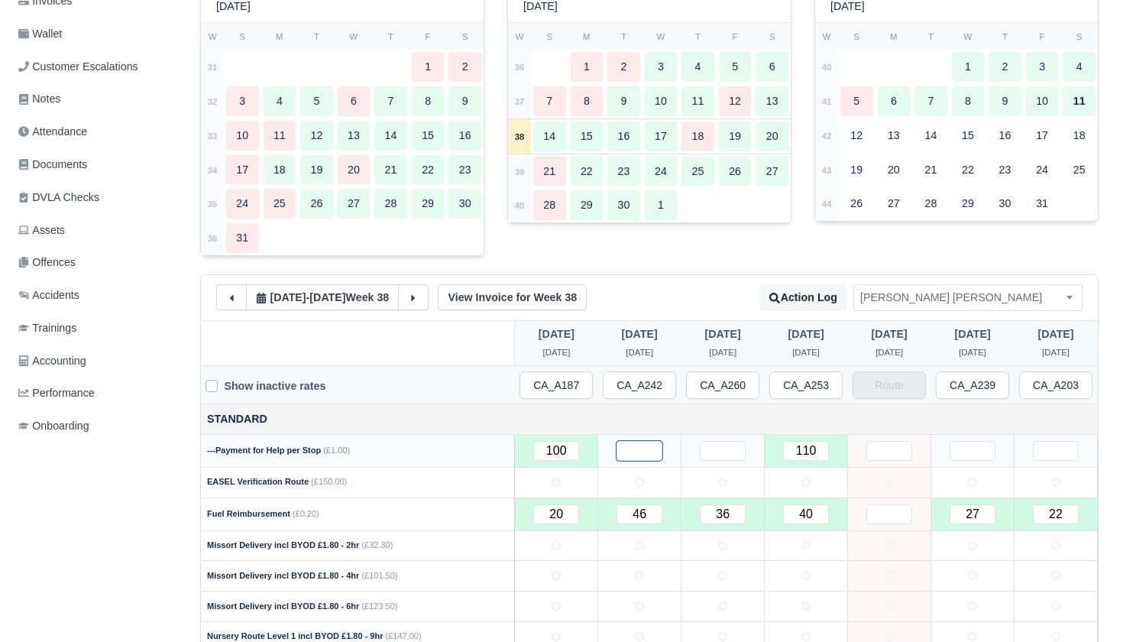
click at [649, 444] on input "text" at bounding box center [640, 451] width 46 height 20
type input "90"
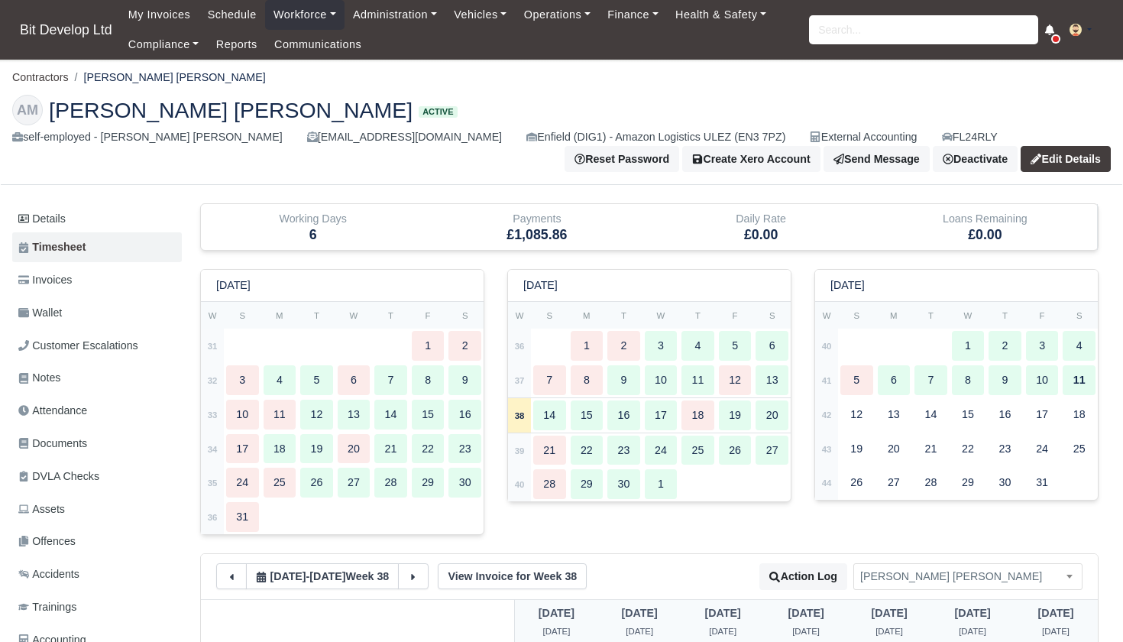
scroll to position [0, 0]
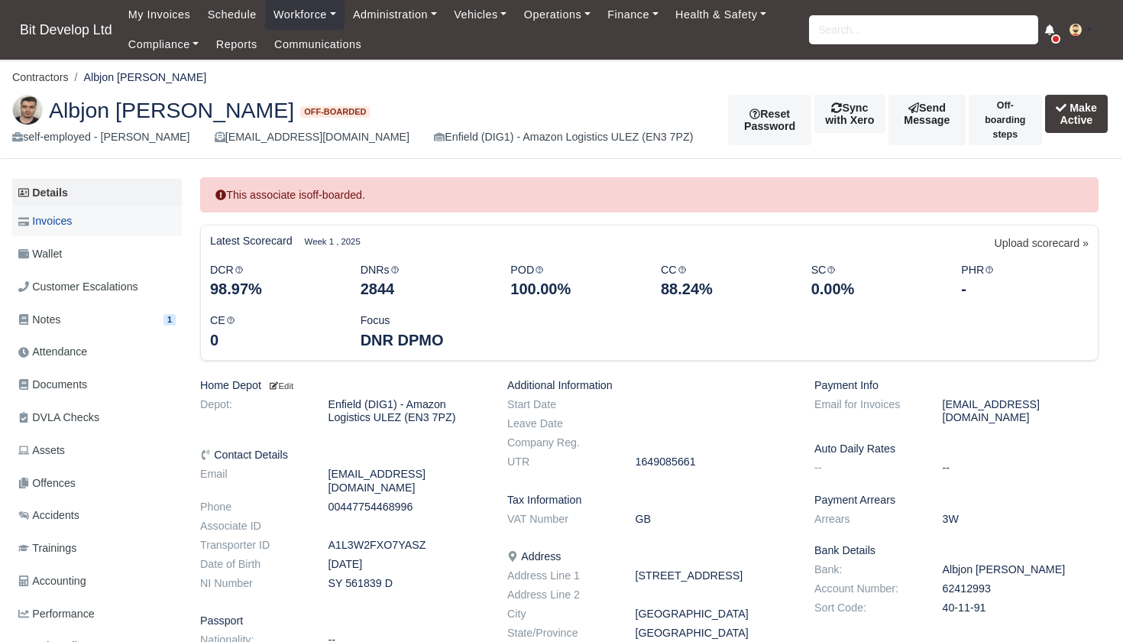
click at [63, 219] on span "Invoices" at bounding box center [44, 221] width 53 height 18
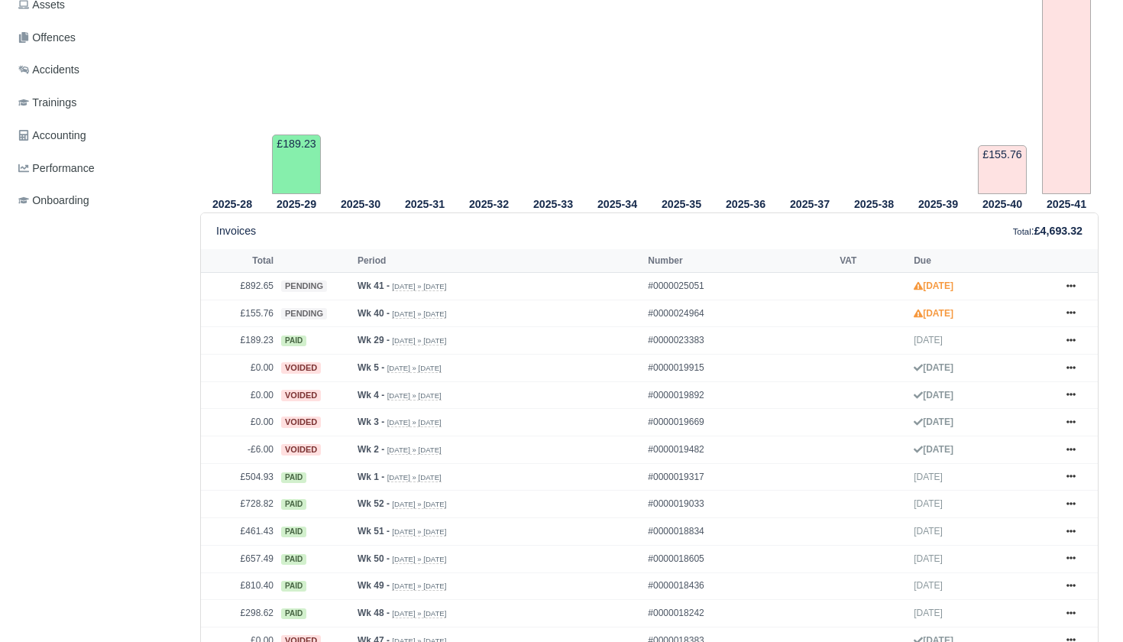
scroll to position [448, 0]
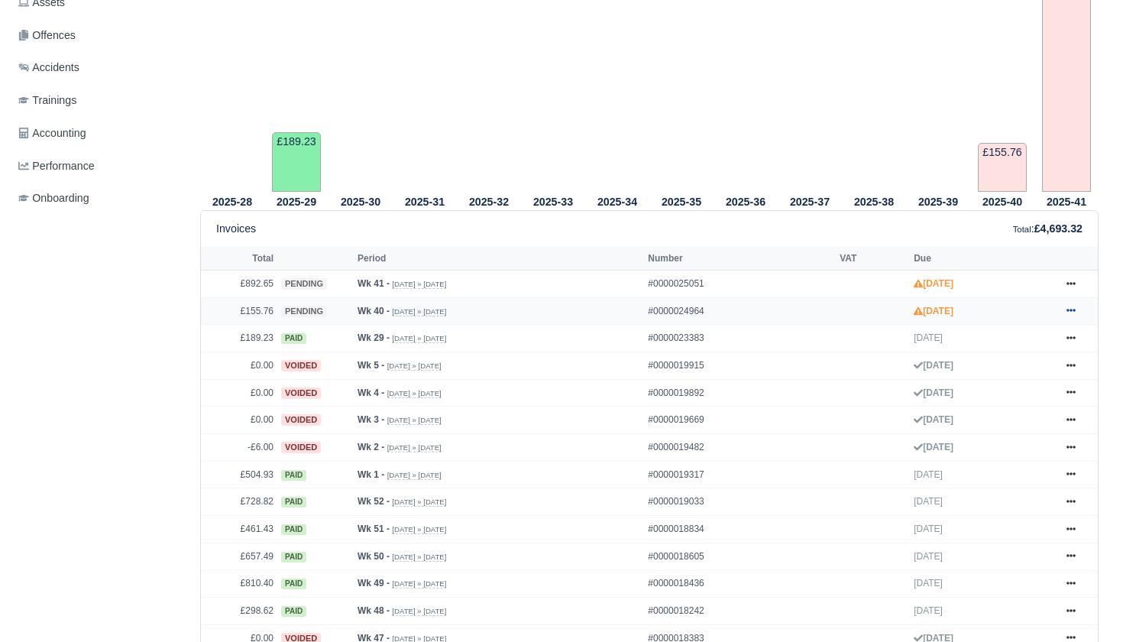
click at [1071, 313] on icon at bounding box center [1071, 310] width 9 height 3
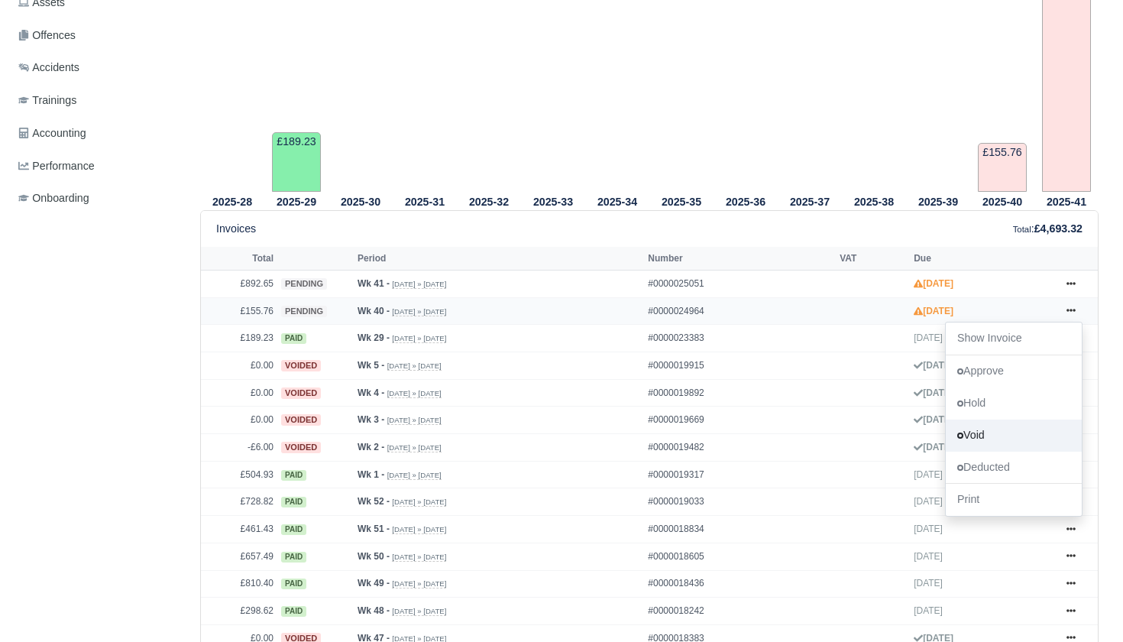
click at [986, 451] on link "Void" at bounding box center [1014, 435] width 136 height 32
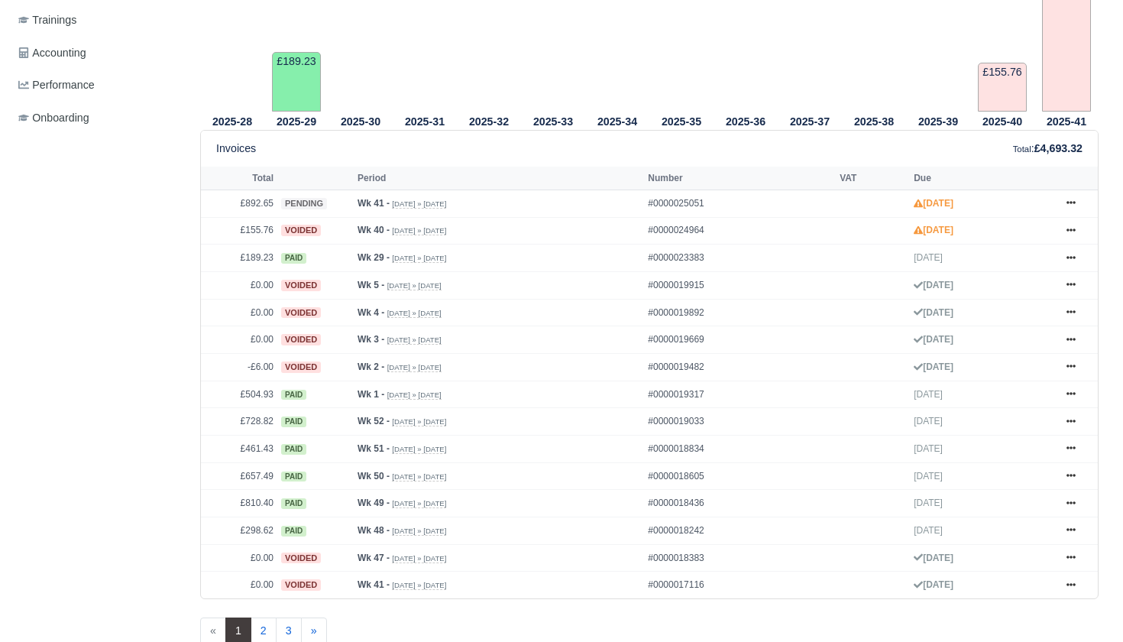
scroll to position [559, 0]
click at [1077, 212] on link at bounding box center [1071, 202] width 23 height 19
click at [990, 343] on link "Void" at bounding box center [1014, 327] width 136 height 32
